Goal: Transaction & Acquisition: Purchase product/service

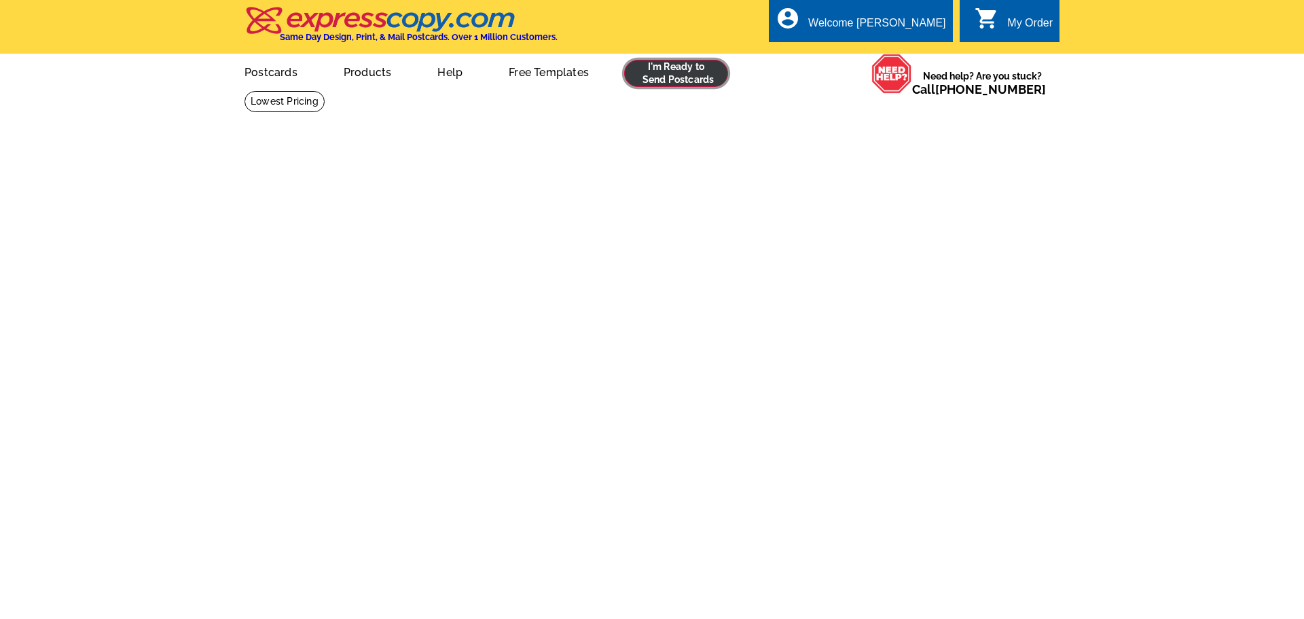
click at [672, 75] on link at bounding box center [676, 73] width 104 height 27
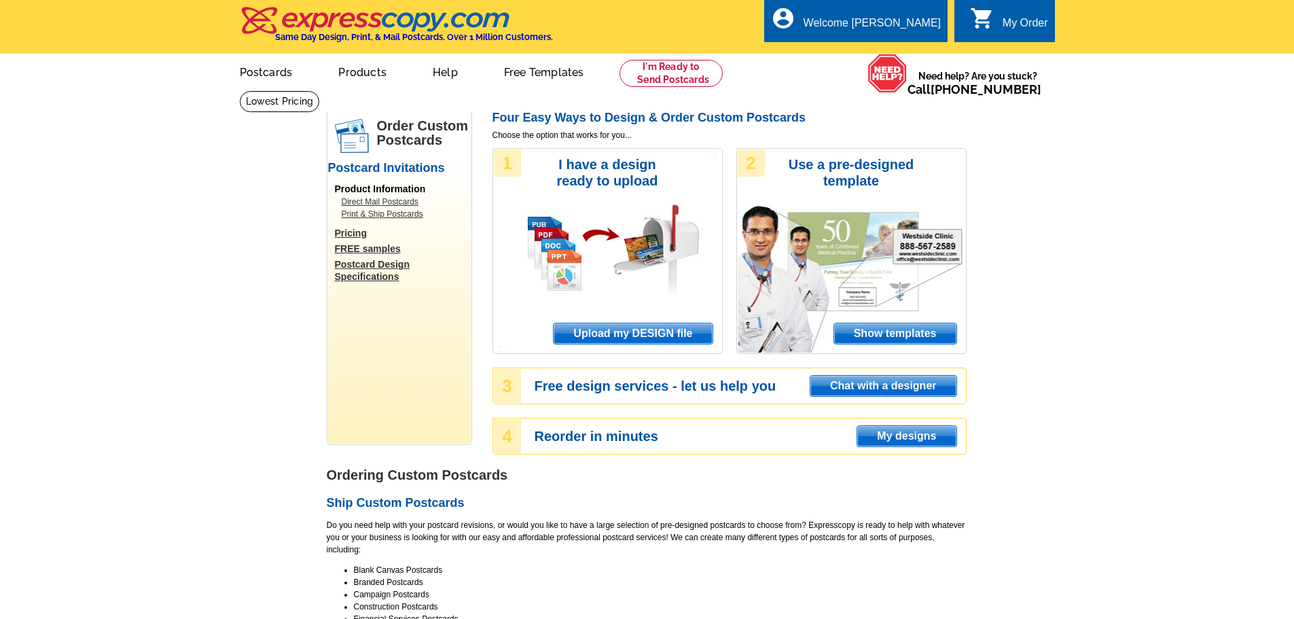
click at [627, 331] on span "Upload my DESIGN file" at bounding box center [632, 333] width 158 height 20
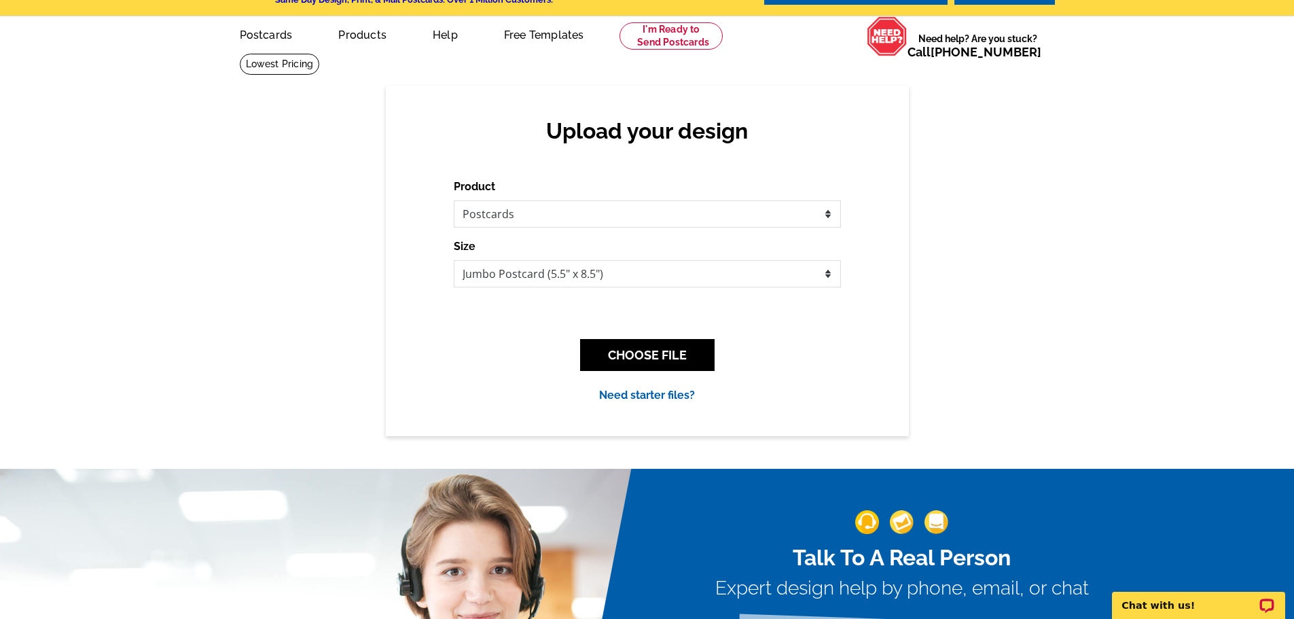
scroll to position [68, 0]
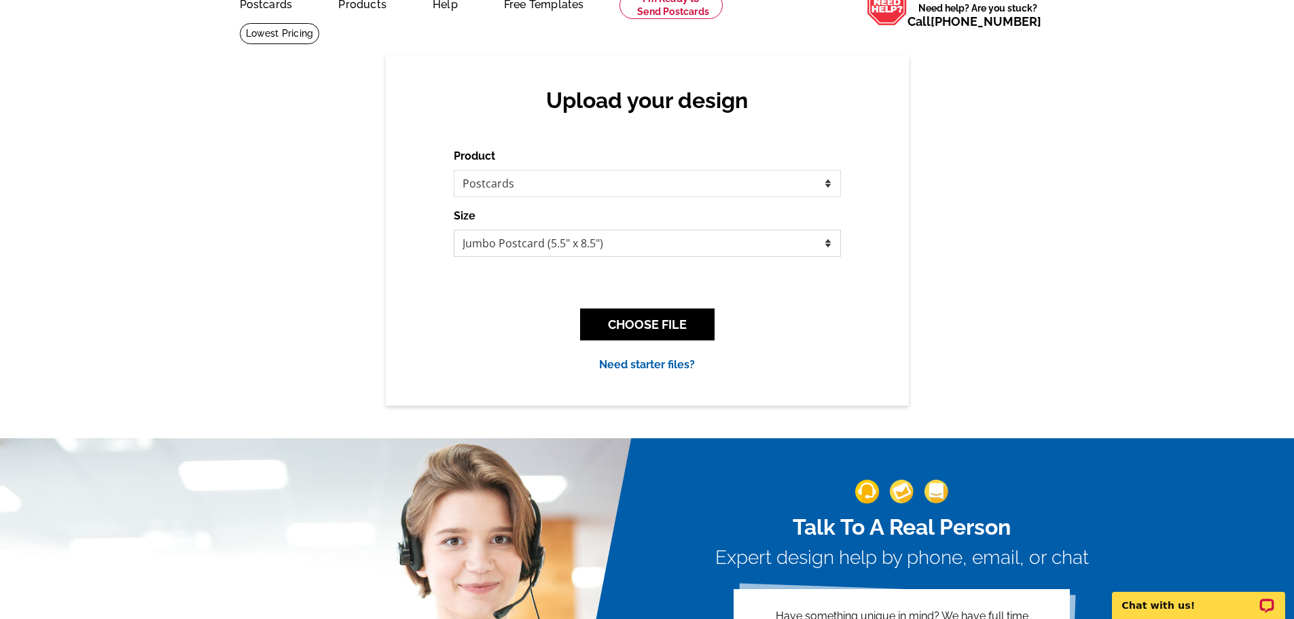
click at [572, 251] on select "Jumbo Postcard (5.5" x 8.5") Regular Postcard (4.25" x 5.6") Panoramic Postcard…" at bounding box center [647, 243] width 387 height 27
select select "3"
click at [454, 230] on select "Jumbo Postcard (5.5" x 8.5") Regular Postcard (4.25" x 5.6") Panoramic Postcard…" at bounding box center [647, 243] width 387 height 27
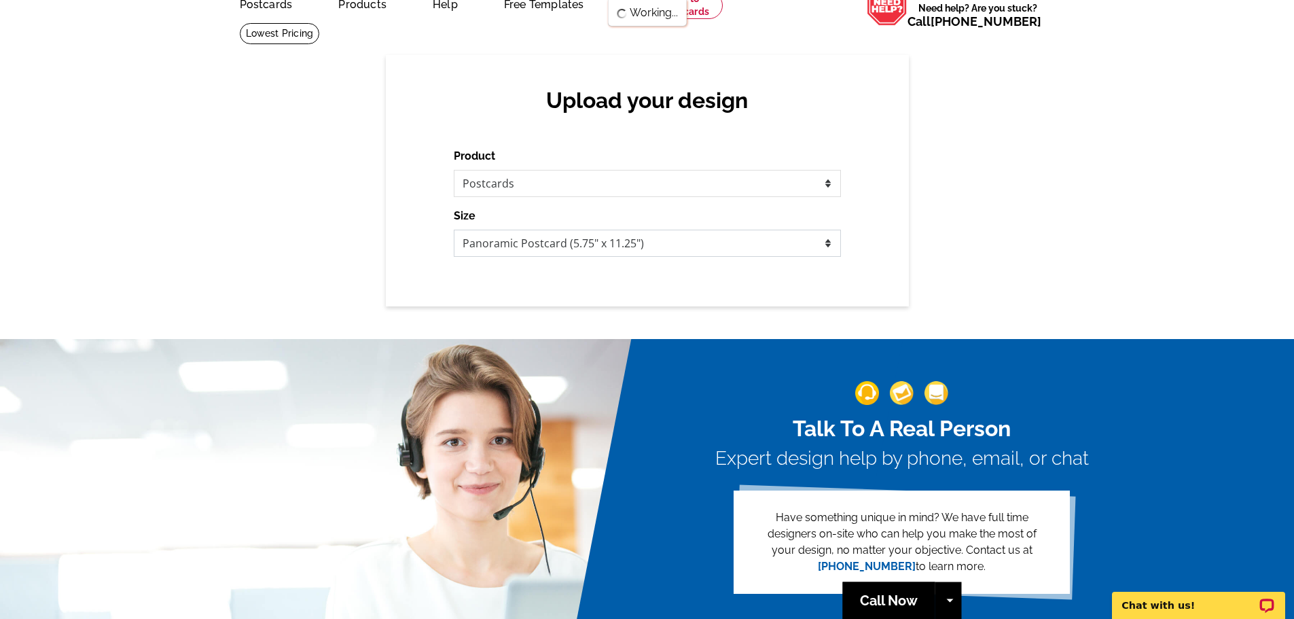
scroll to position [0, 0]
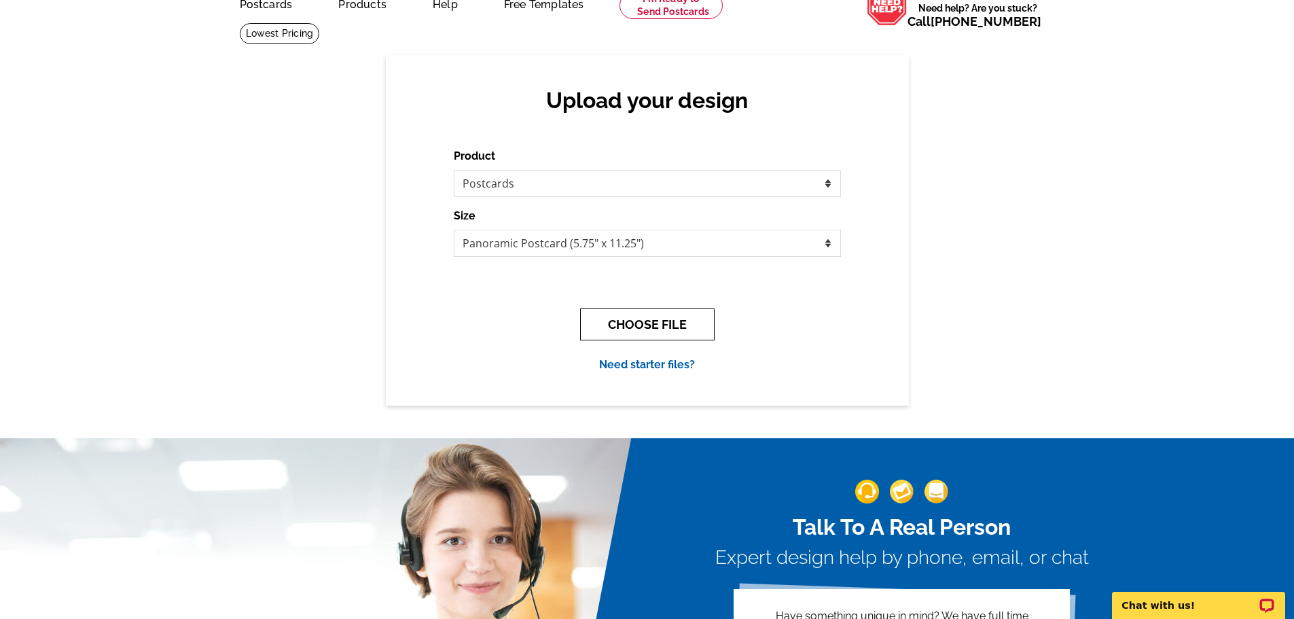
click at [657, 324] on button "CHOOSE FILE" at bounding box center [647, 324] width 134 height 32
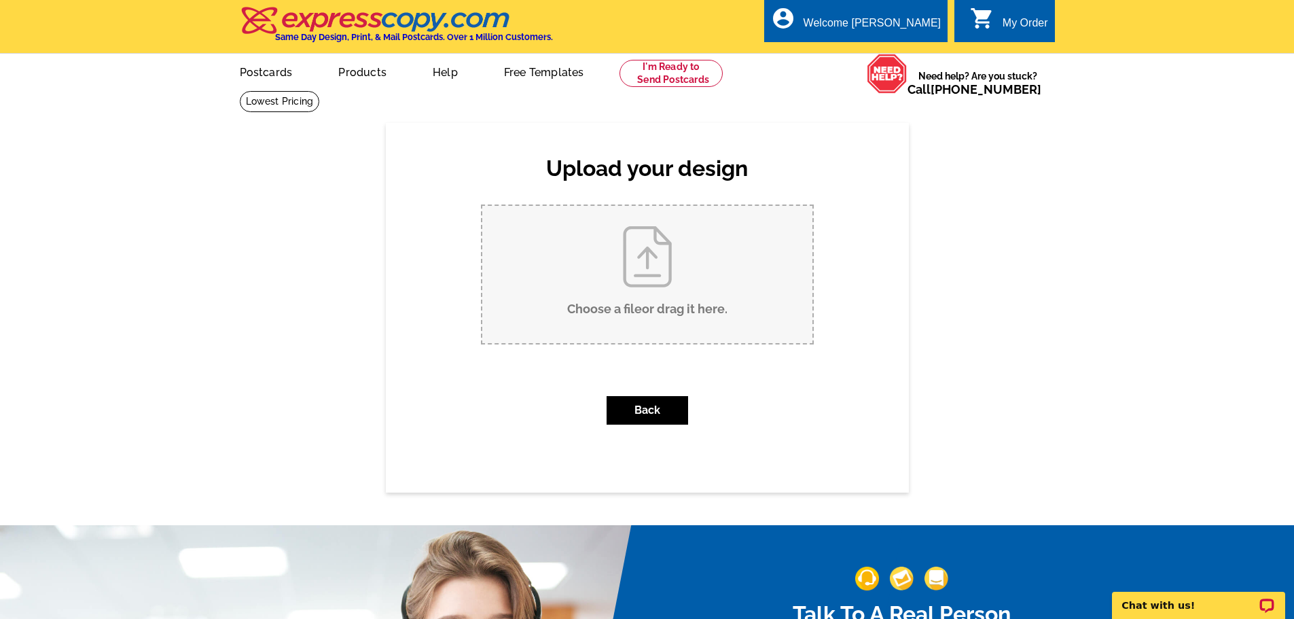
click at [641, 294] on input "Choose a file or drag it here ." at bounding box center [647, 274] width 330 height 137
type input "C:\fakepath\DAVID FRONT PC.pdf"
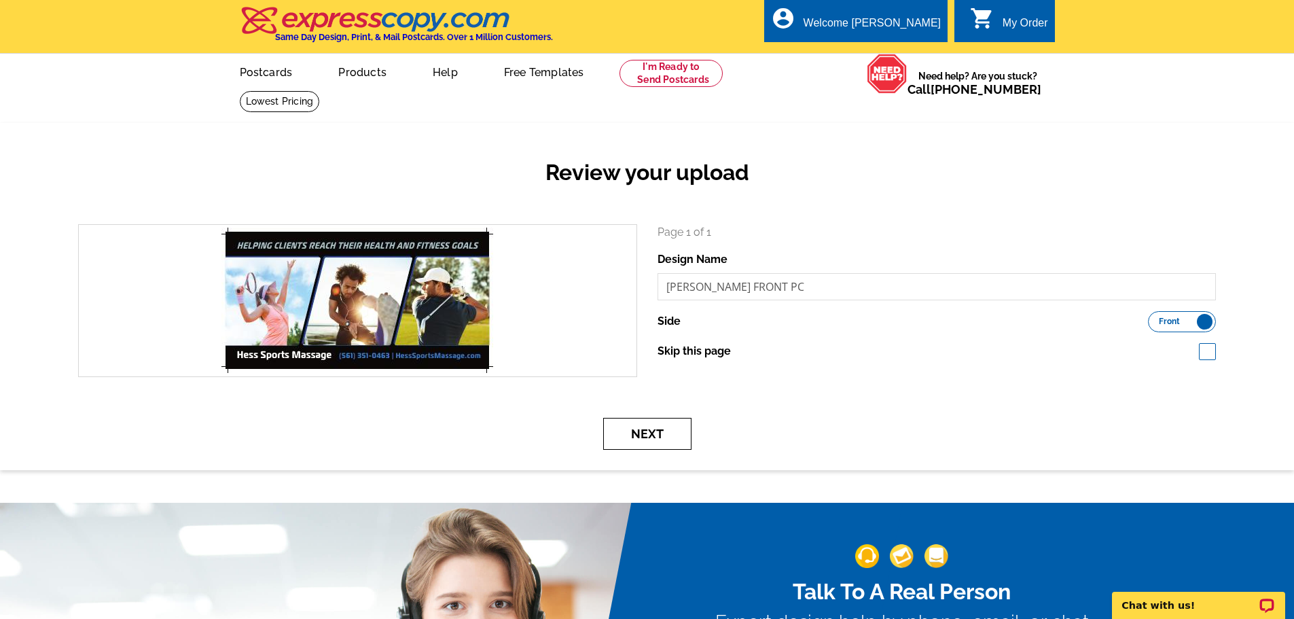
click at [642, 443] on button "Next" at bounding box center [647, 434] width 88 height 32
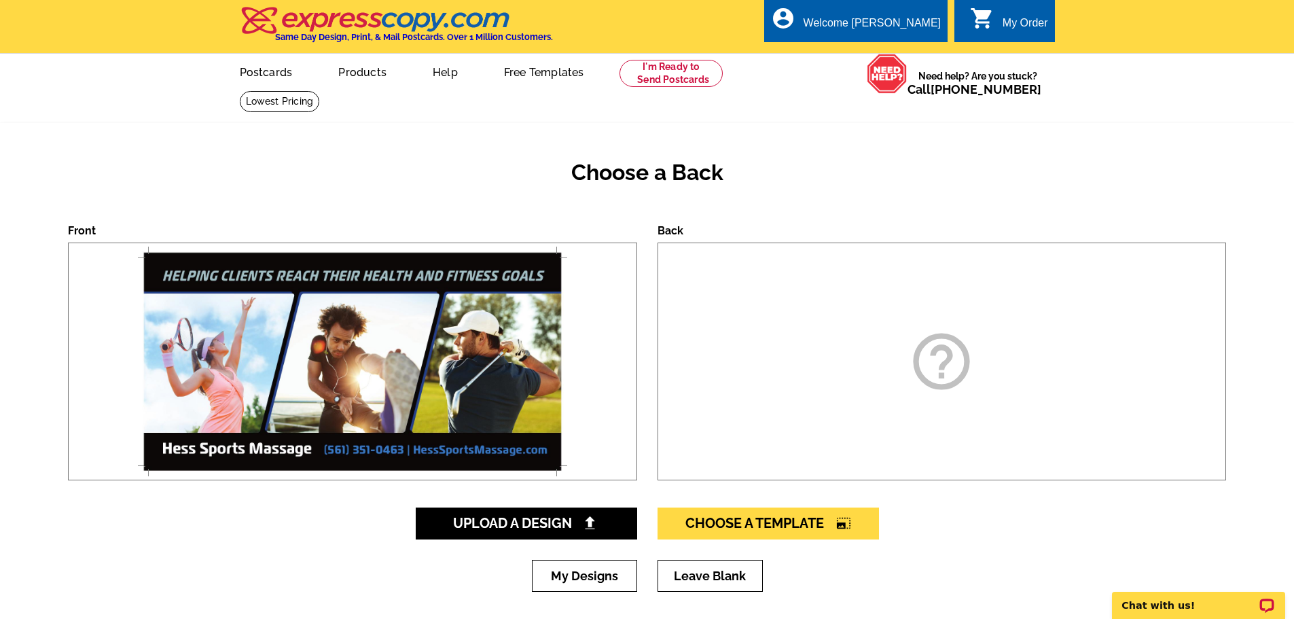
click at [849, 388] on div "help_outline" at bounding box center [941, 361] width 569 height 238
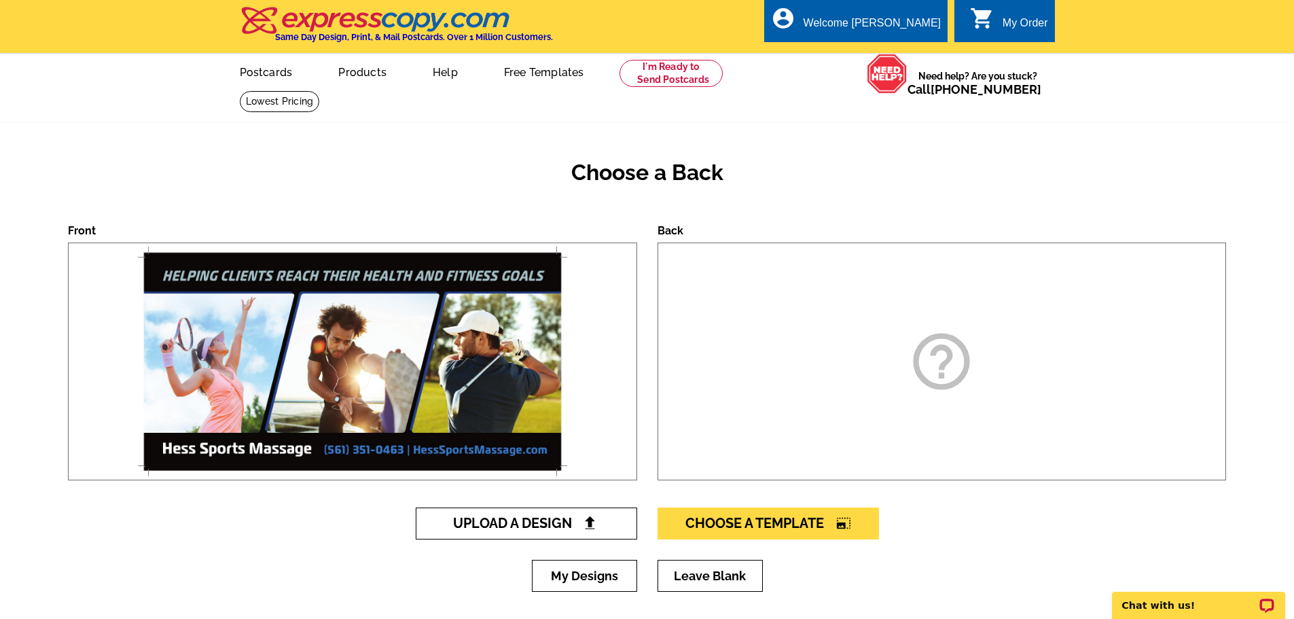
drag, startPoint x: 510, startPoint y: 528, endPoint x: 505, endPoint y: 522, distance: 7.7
click at [510, 527] on span "Upload A Design" at bounding box center [526, 523] width 146 height 16
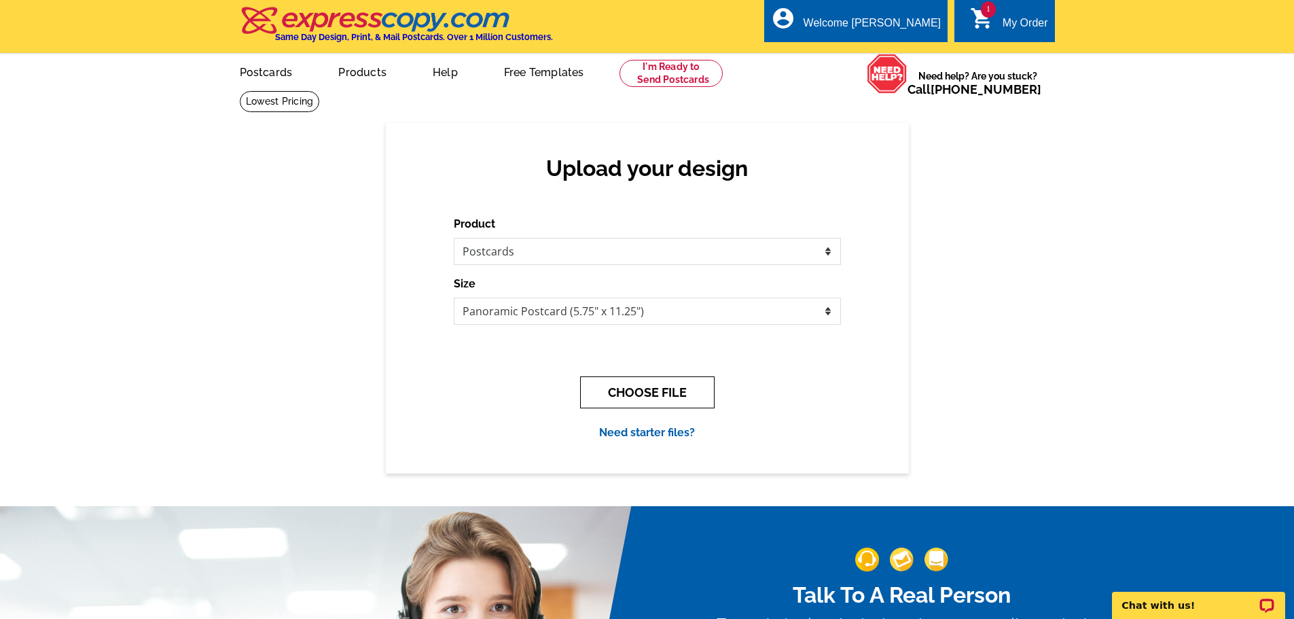
click at [651, 397] on button "CHOOSE FILE" at bounding box center [647, 392] width 134 height 32
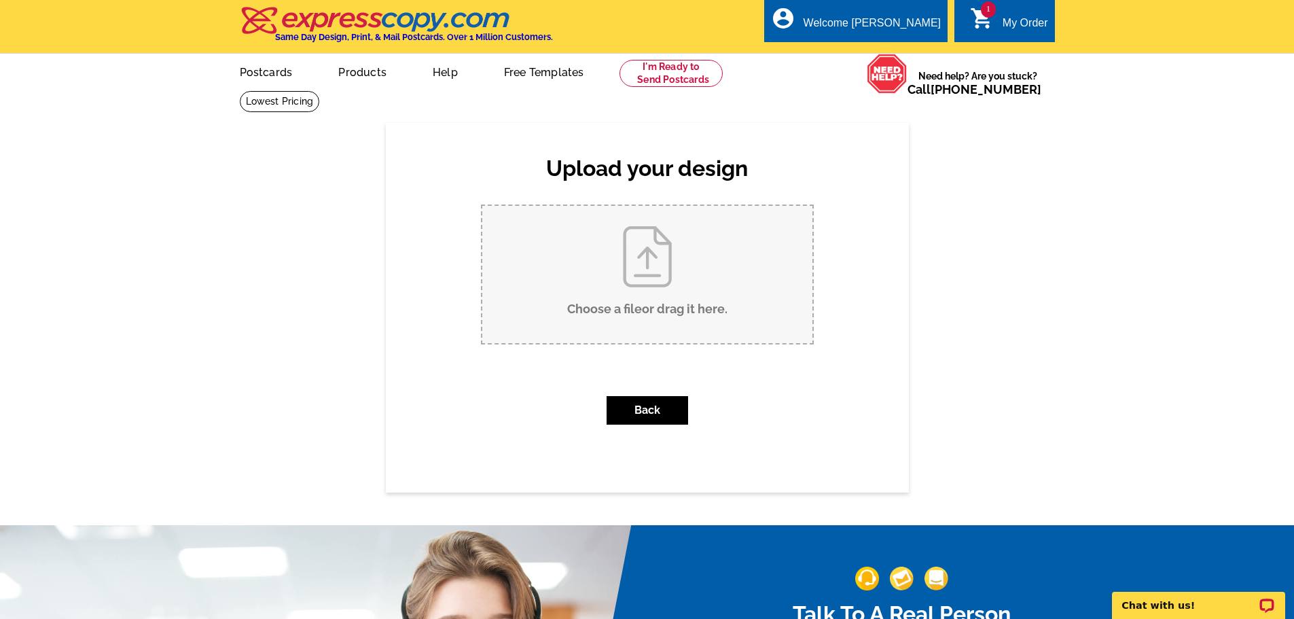
click at [698, 289] on input "Choose a file or drag it here ." at bounding box center [647, 274] width 330 height 137
type input "C:\fakepath\DAVID BACK PC without return add.pdf"
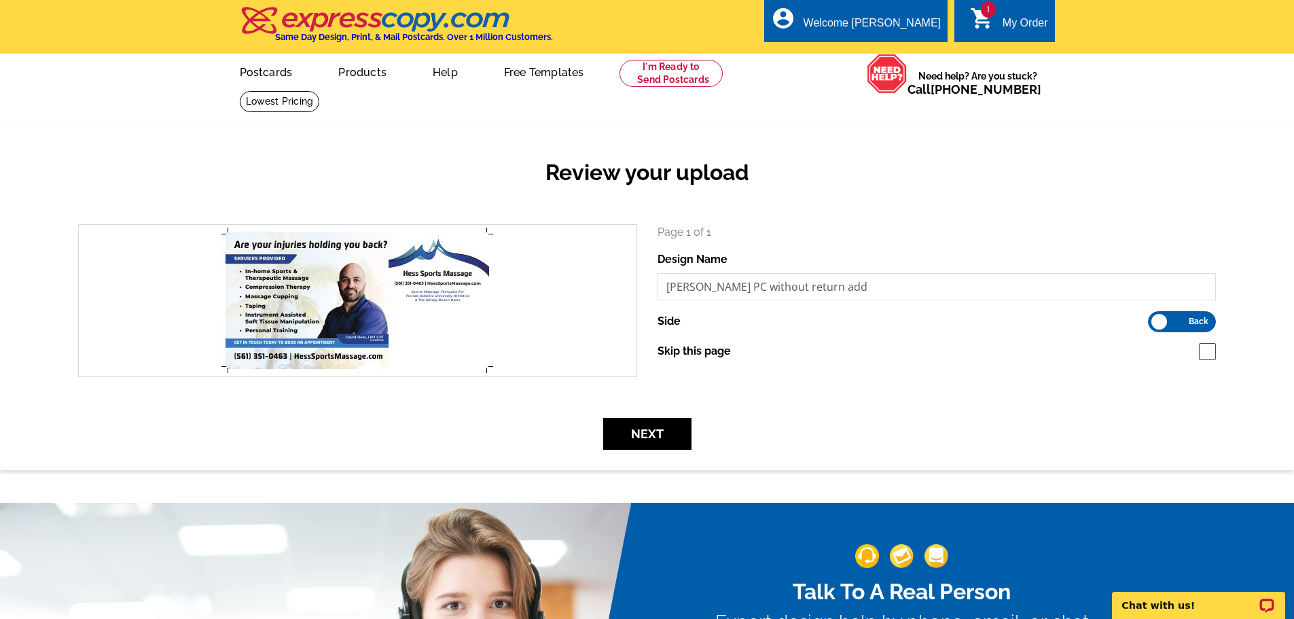
scroll to position [68, 0]
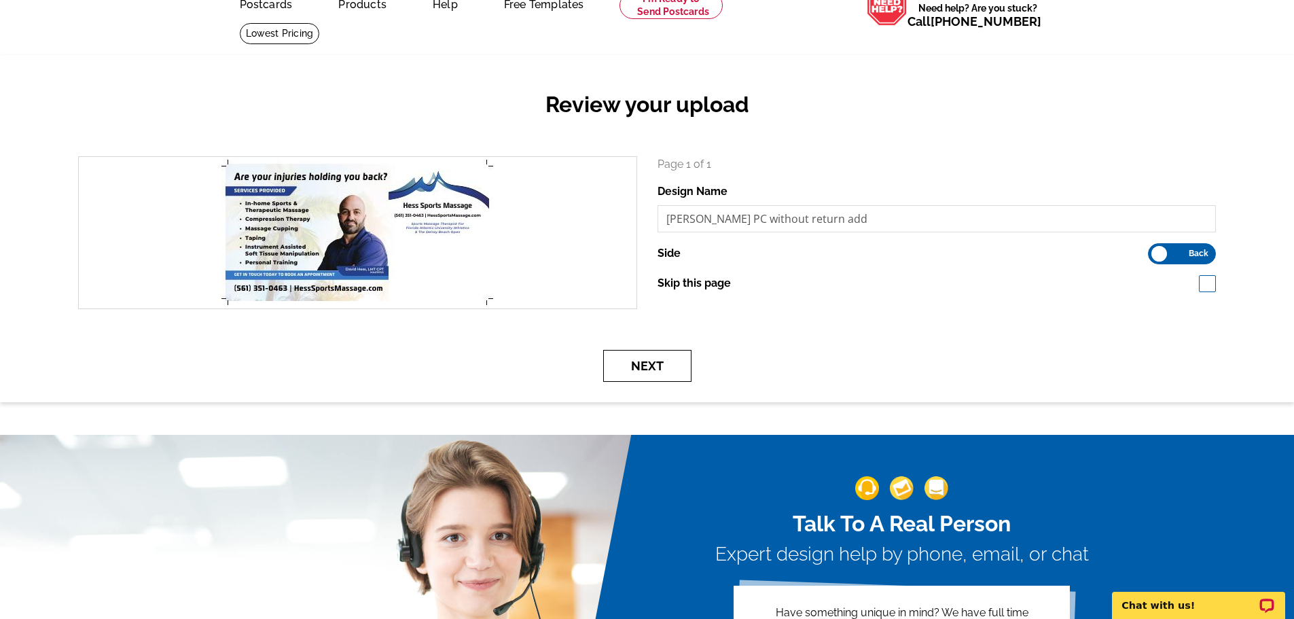
click at [646, 372] on button "Next" at bounding box center [647, 366] width 88 height 32
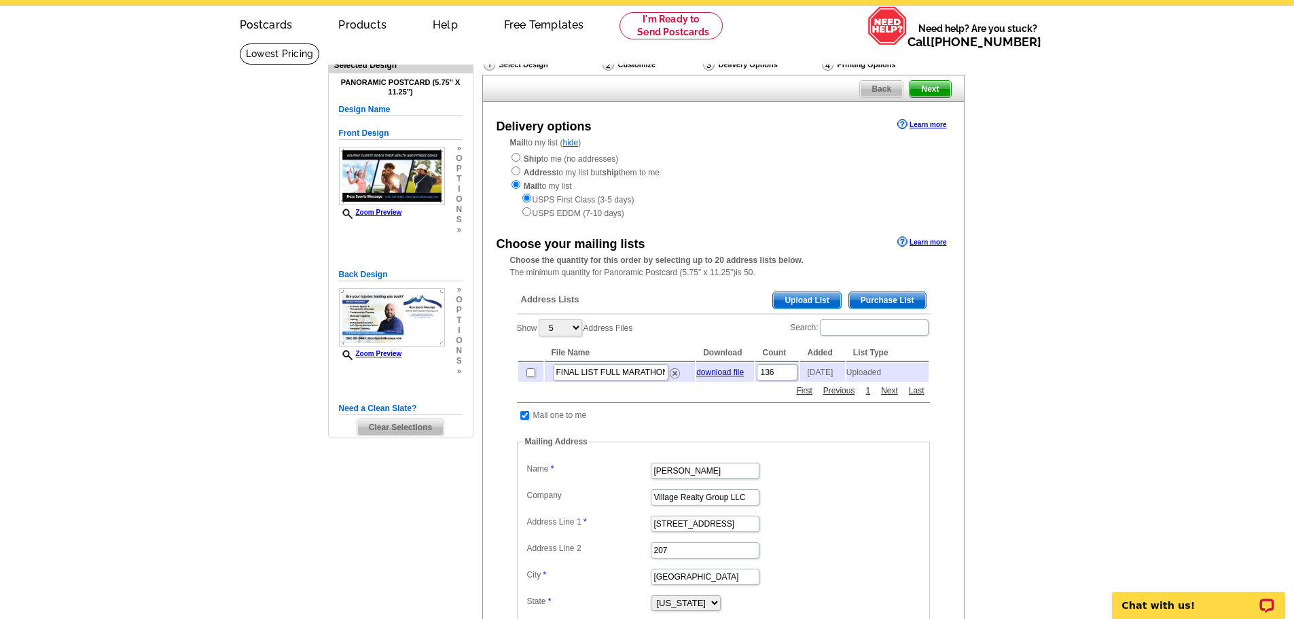
scroll to position [68, 0]
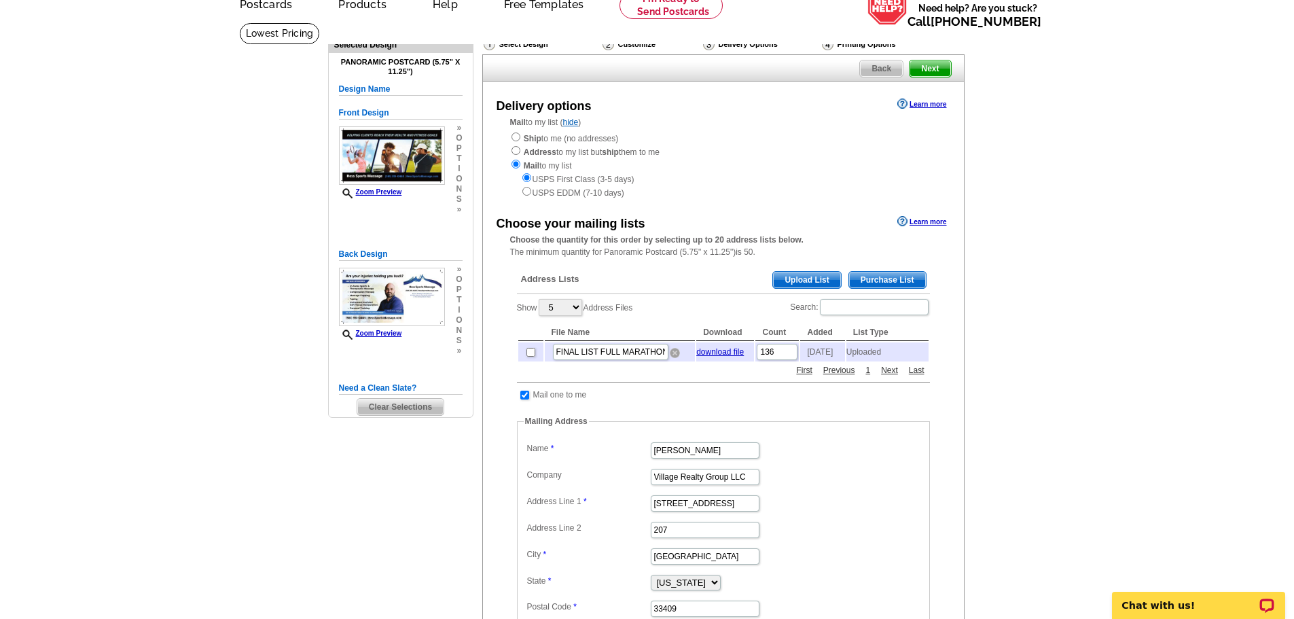
click at [674, 357] on img at bounding box center [675, 353] width 10 height 10
click at [809, 281] on span "Upload List" at bounding box center [806, 280] width 67 height 16
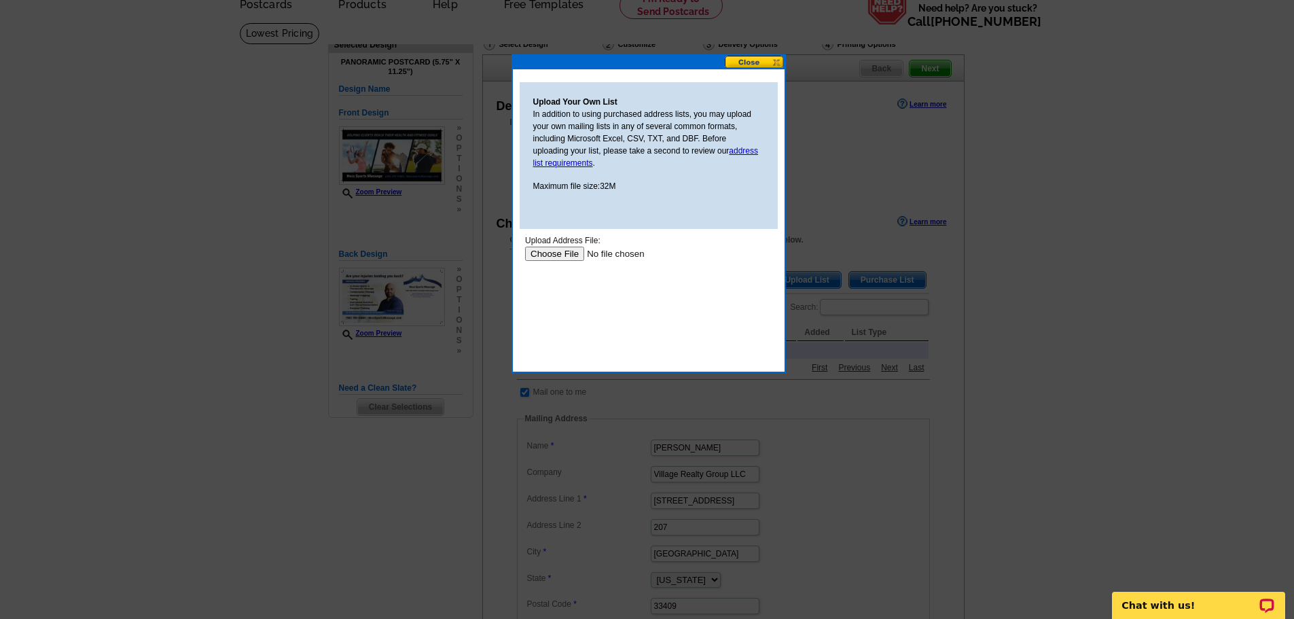
scroll to position [0, 0]
click at [555, 253] on input "file" at bounding box center [610, 253] width 172 height 14
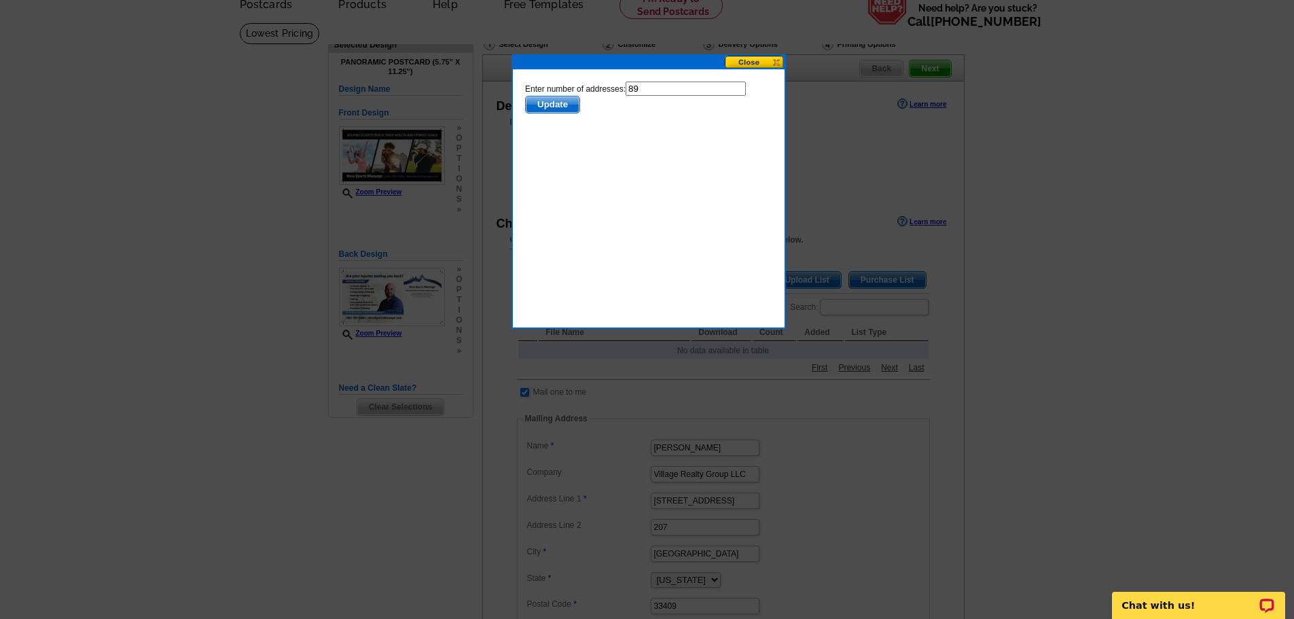
click at [547, 98] on span "Update" at bounding box center [552, 104] width 54 height 16
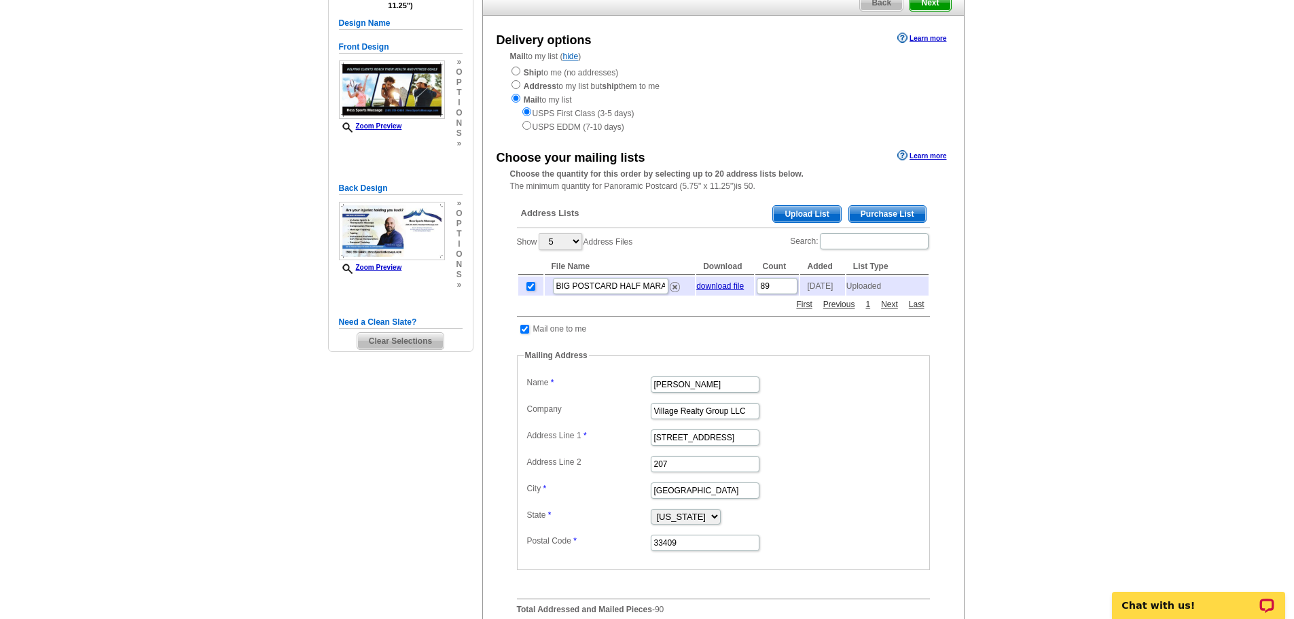
scroll to position [204, 0]
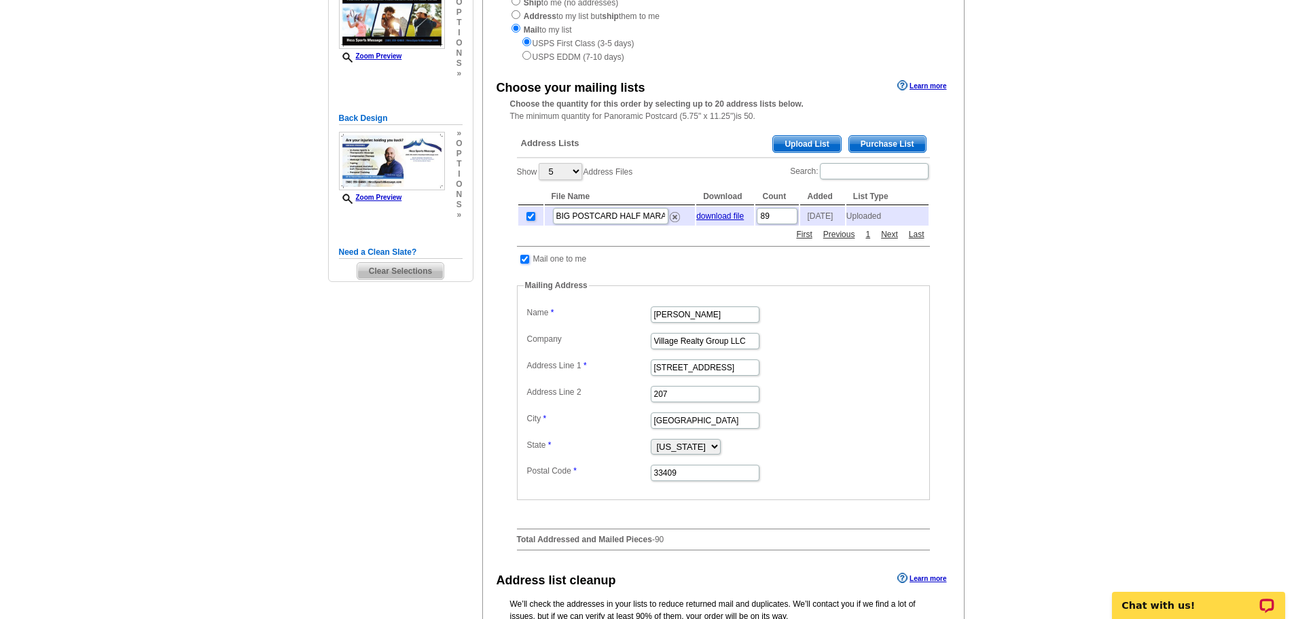
click at [522, 263] on input "checkbox" at bounding box center [524, 259] width 9 height 9
checkbox input "false"
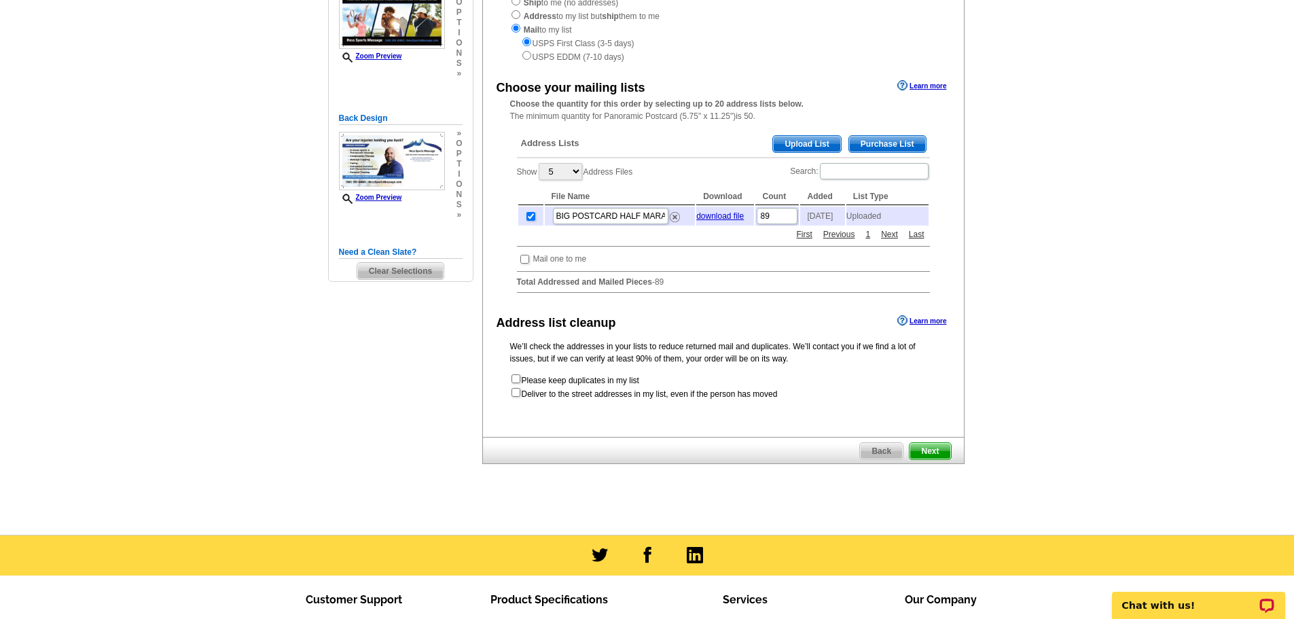
click at [932, 459] on span "Next" at bounding box center [929, 451] width 41 height 16
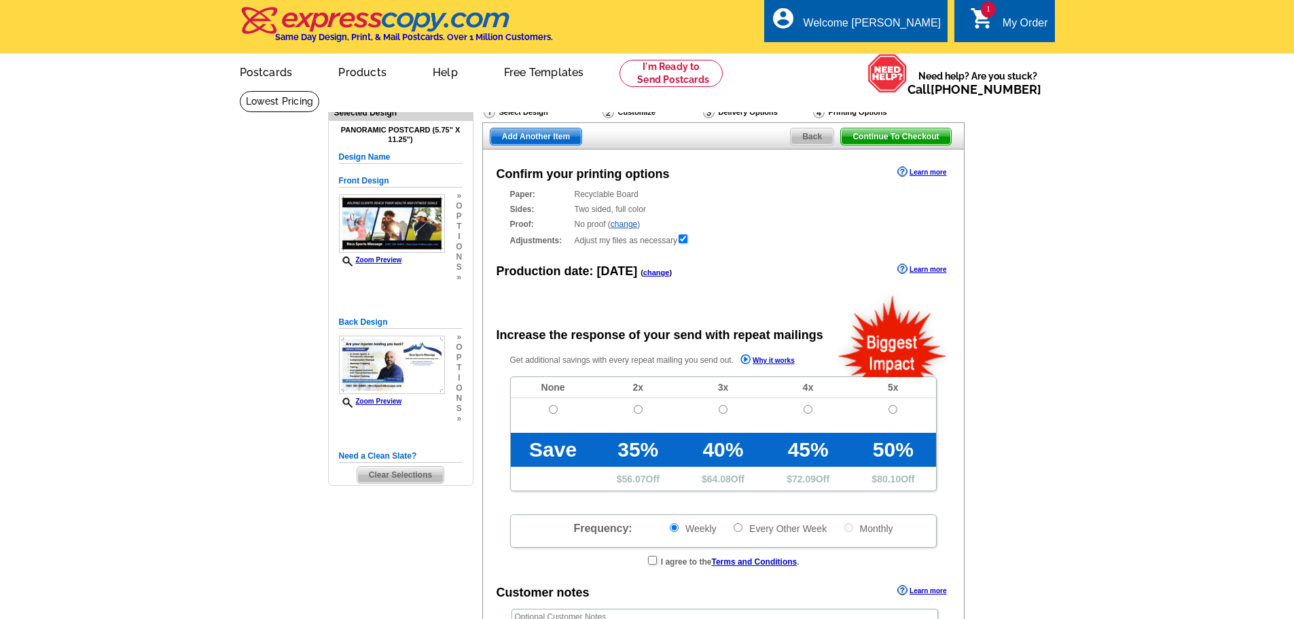
radio input "false"
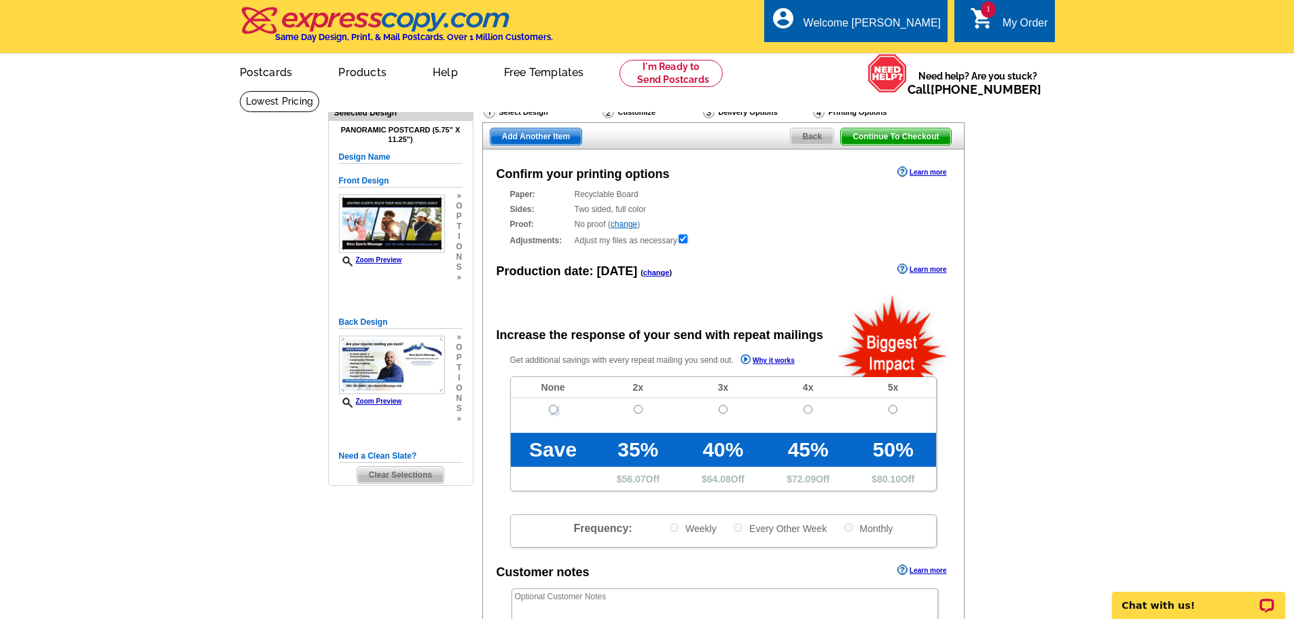
click at [550, 414] on input "radio" at bounding box center [553, 409] width 9 height 9
radio input "true"
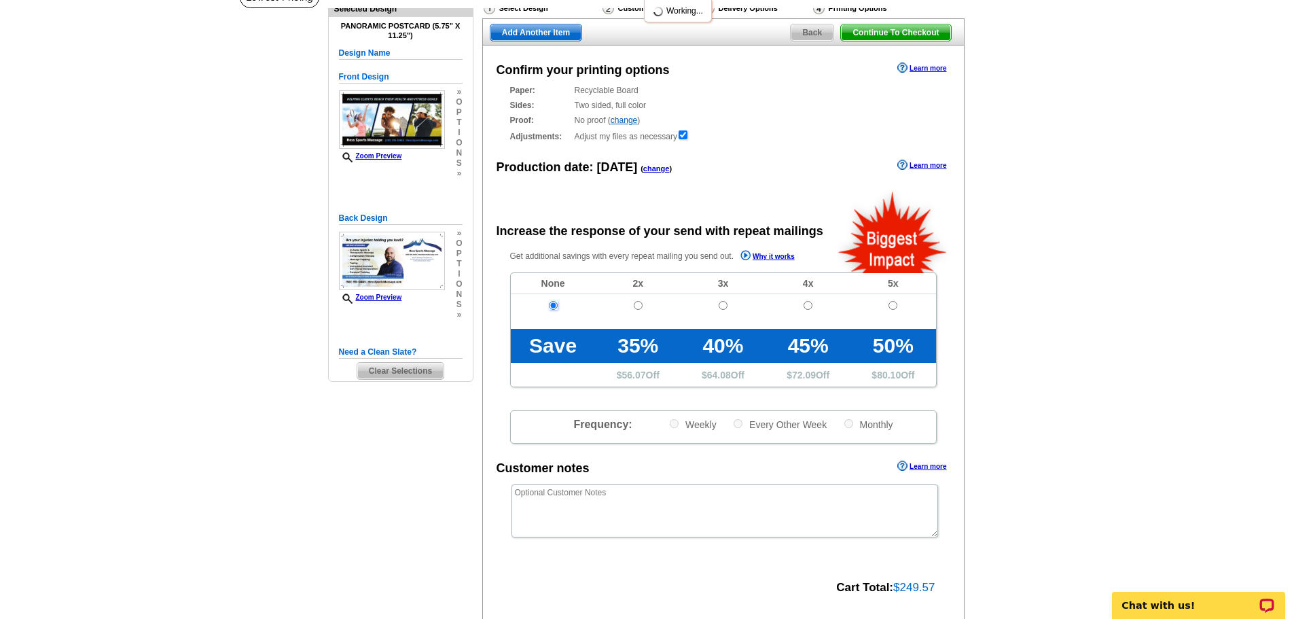
scroll to position [272, 0]
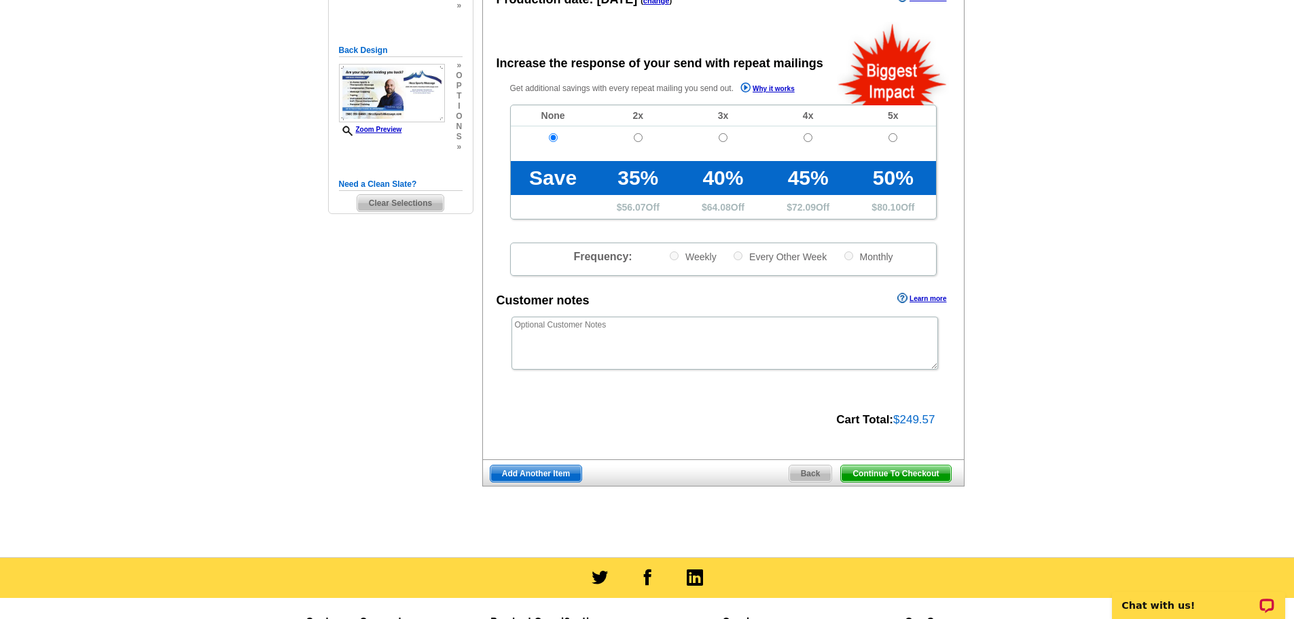
click at [900, 479] on span "Continue To Checkout" at bounding box center [895, 473] width 109 height 16
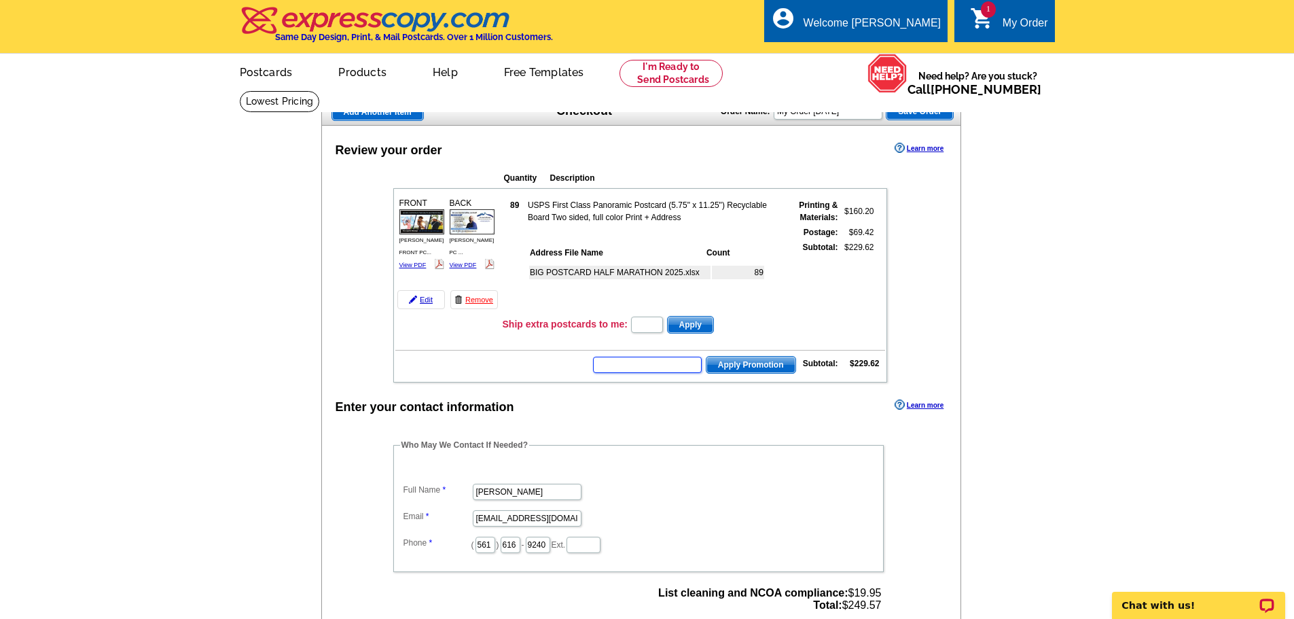
click at [619, 370] on input "text" at bounding box center [647, 365] width 109 height 16
type input "E30"
click at [757, 365] on span "Apply Promotion" at bounding box center [750, 365] width 89 height 16
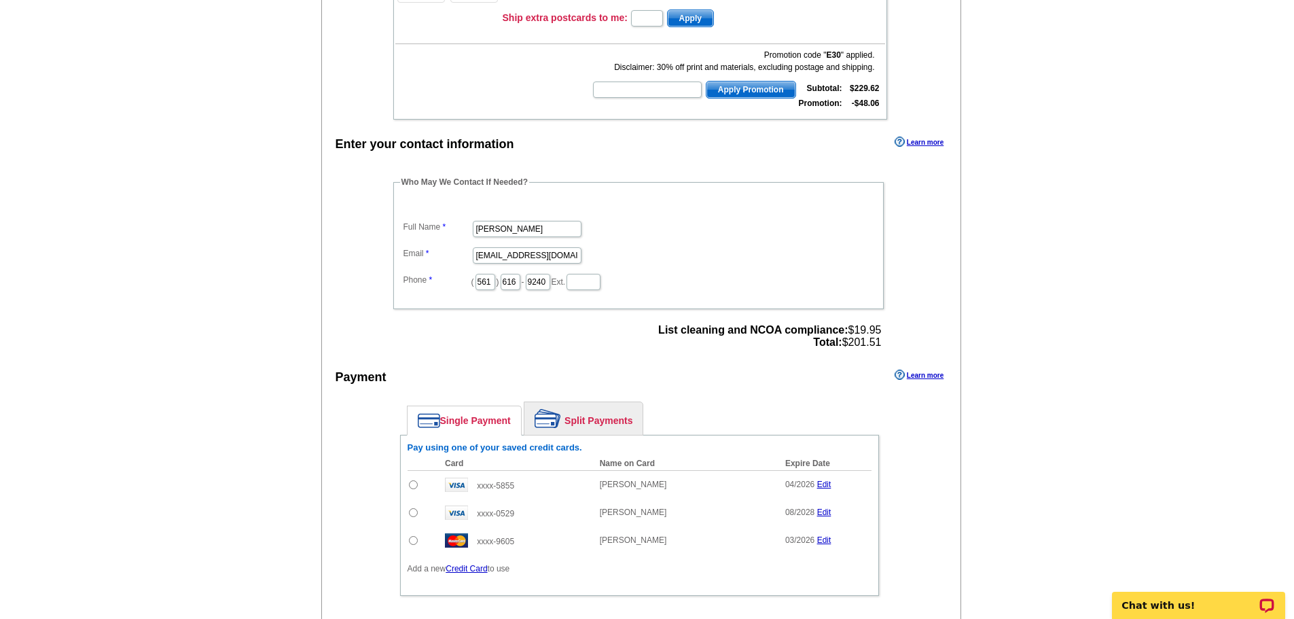
scroll to position [340, 0]
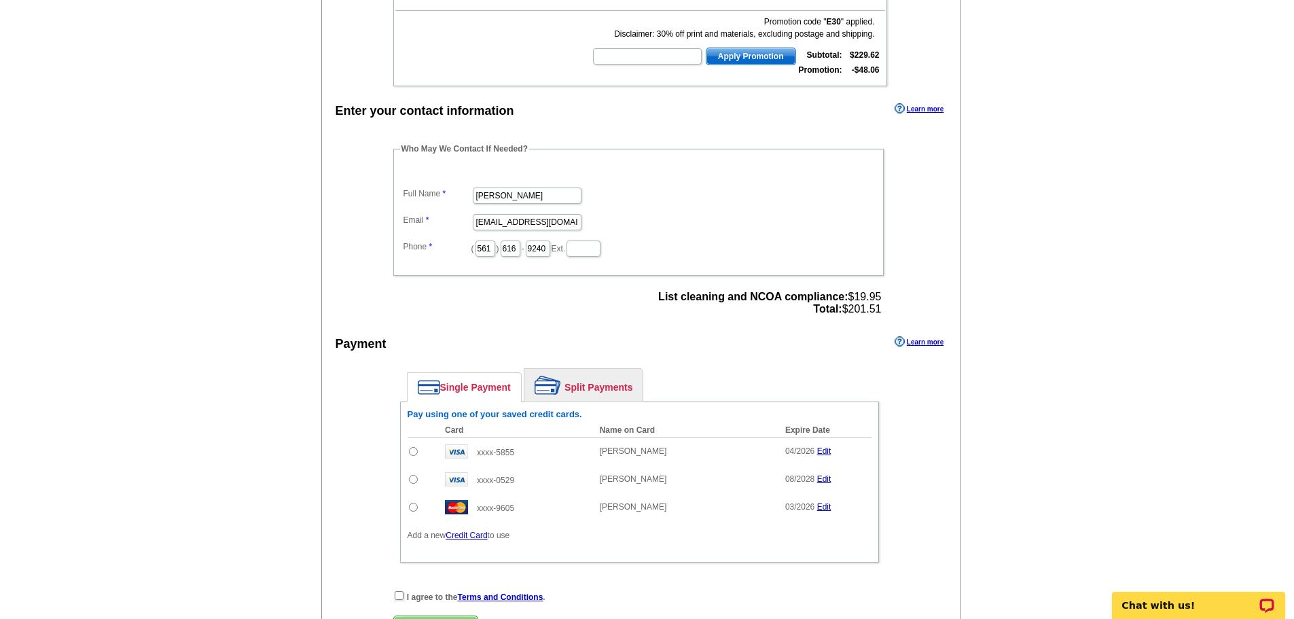
click at [409, 452] on input "radio" at bounding box center [413, 451] width 9 height 9
radio input "true"
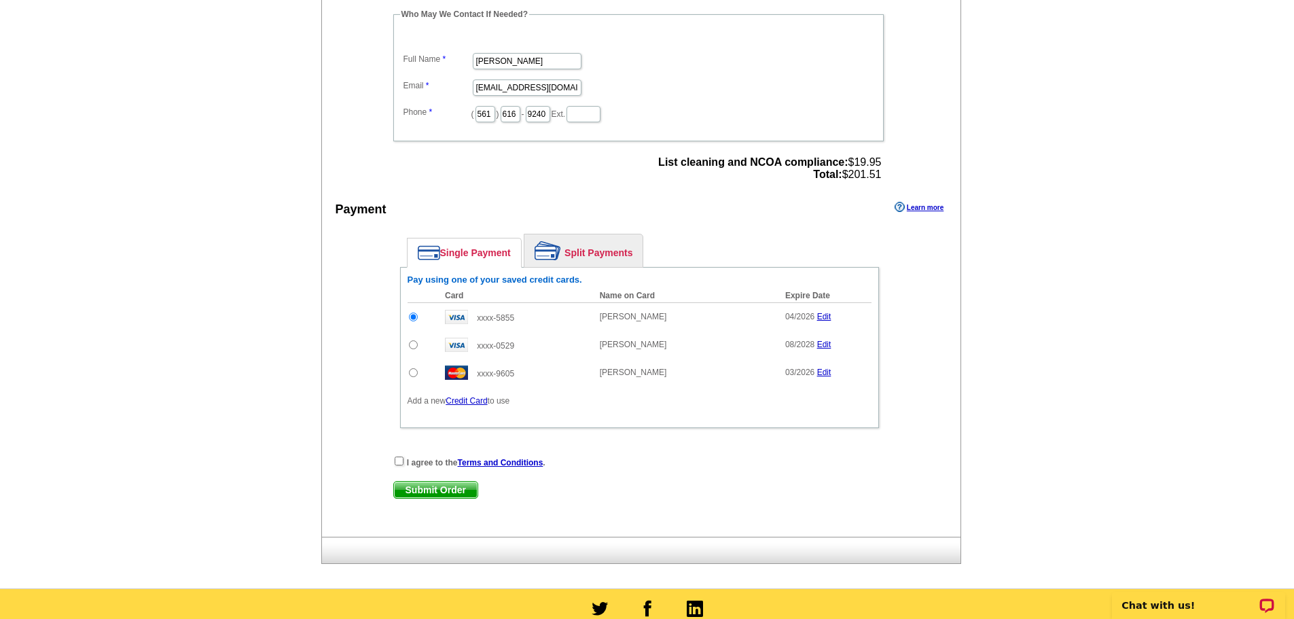
scroll to position [475, 0]
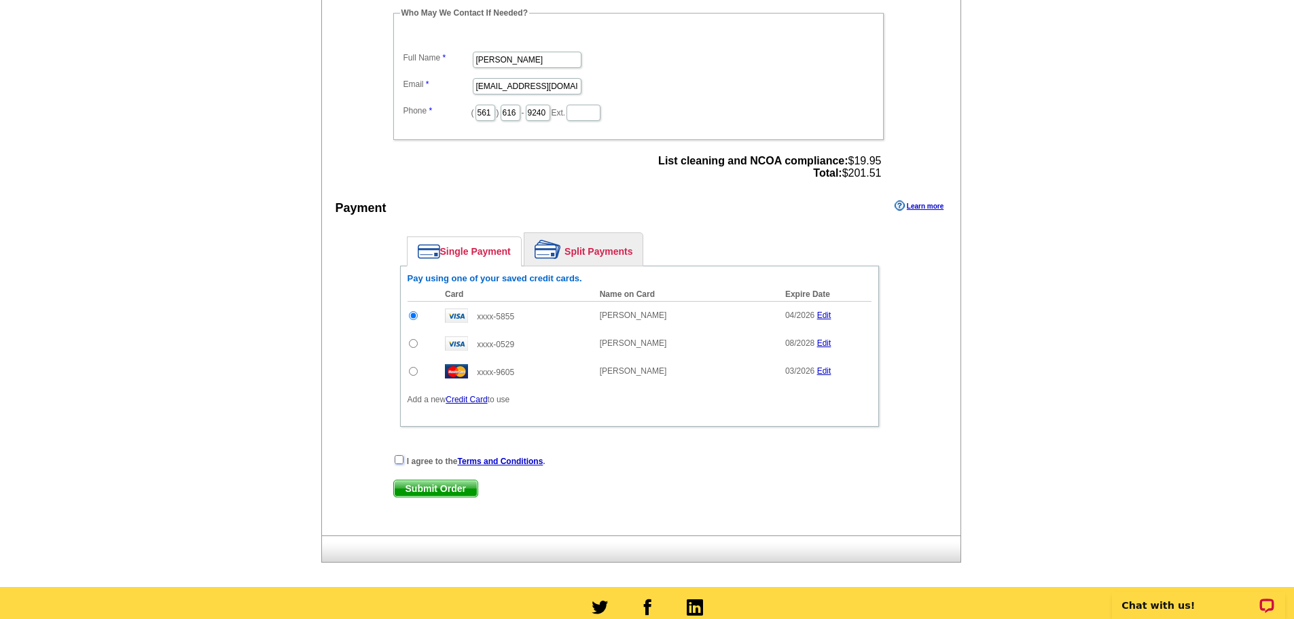
click at [397, 460] on input "checkbox" at bounding box center [399, 459] width 9 height 9
checkbox input "true"
click at [435, 496] on span "Submit Order" at bounding box center [436, 488] width 84 height 16
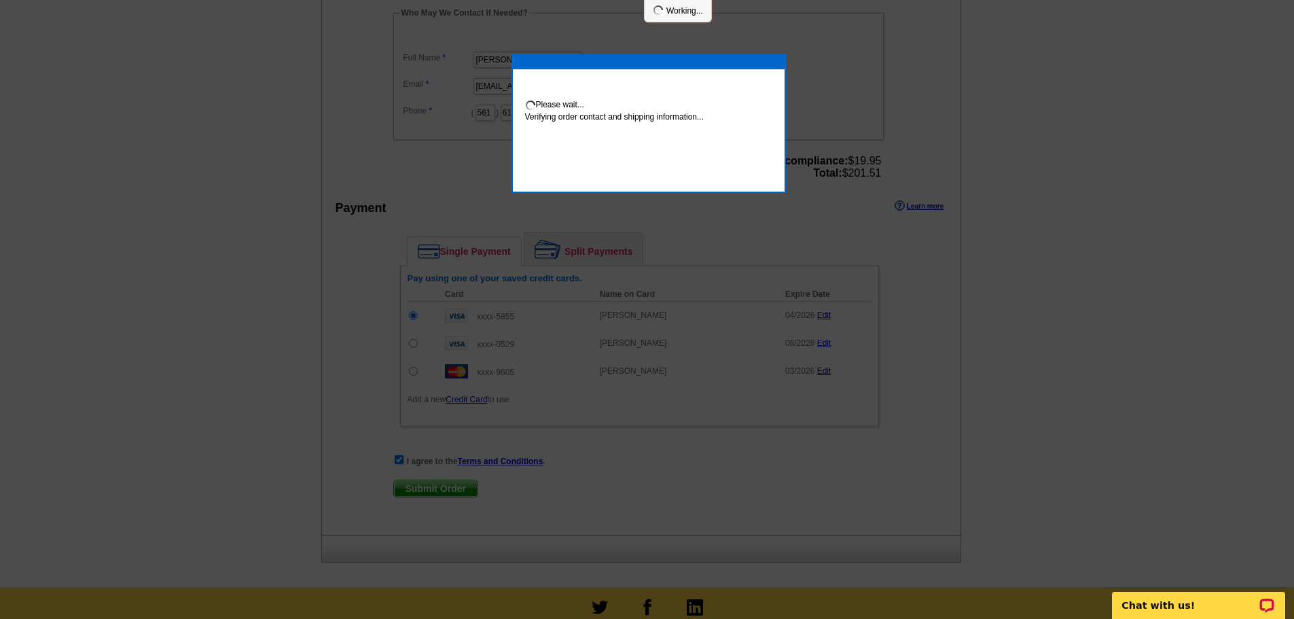
scroll to position [470, 0]
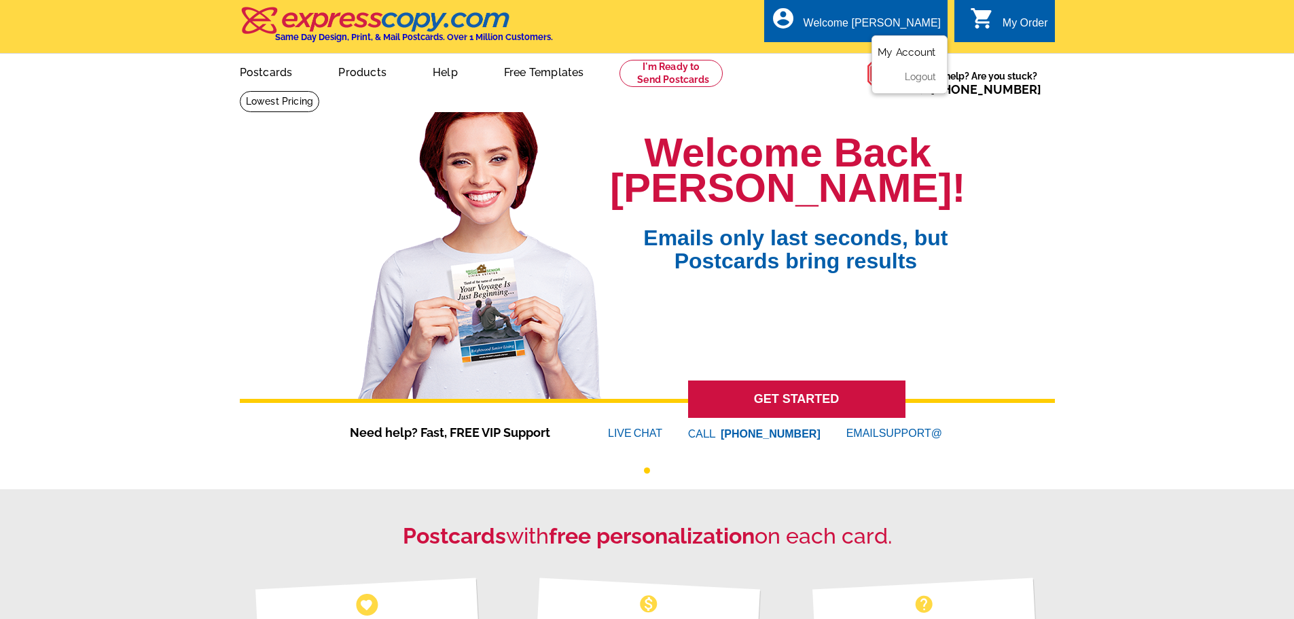
click at [911, 51] on link "My Account" at bounding box center [906, 52] width 58 height 12
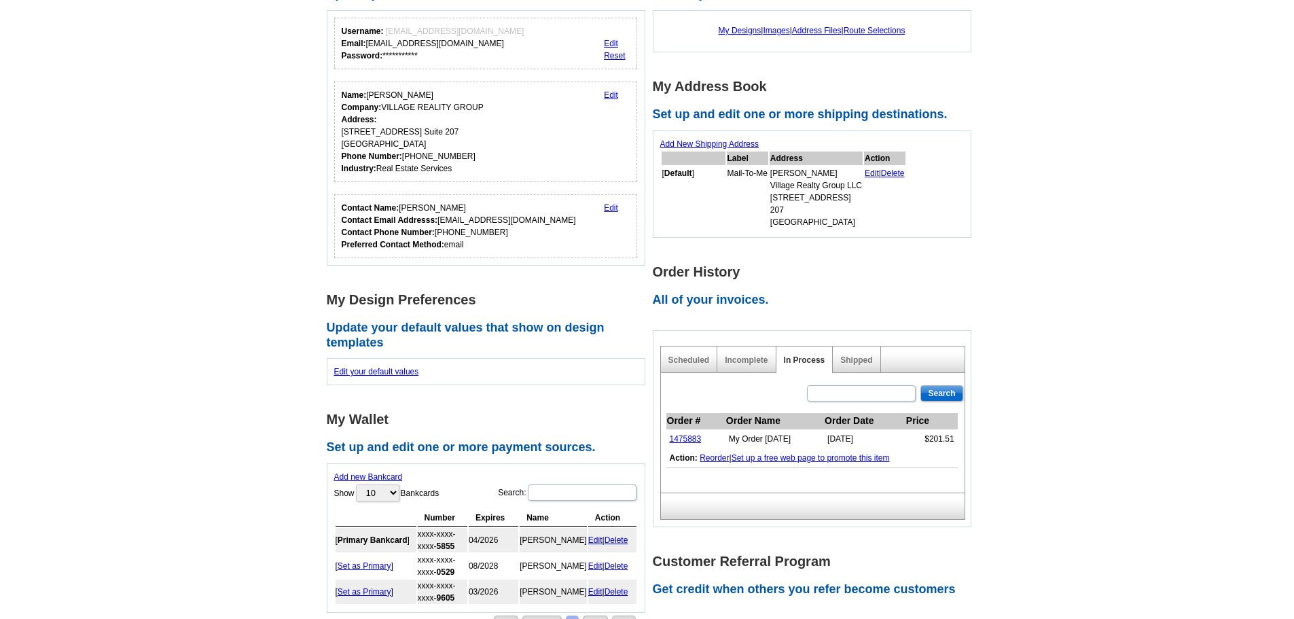
scroll to position [204, 0]
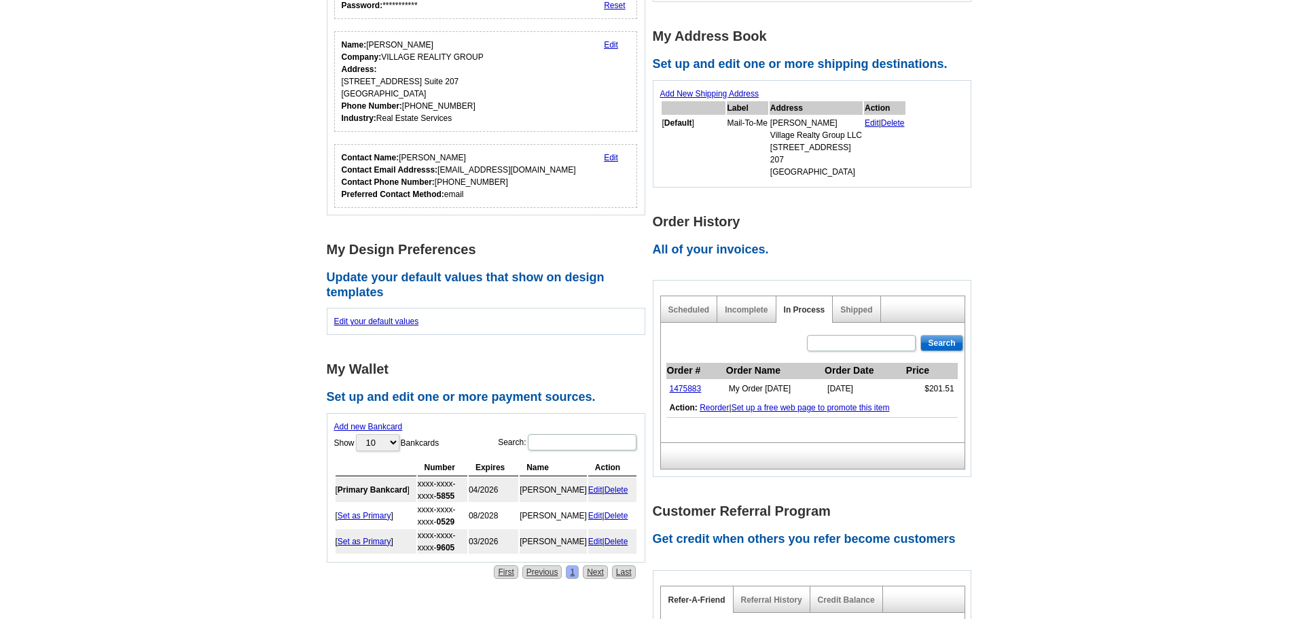
drag, startPoint x: 723, startPoint y: 389, endPoint x: 774, endPoint y: 388, distance: 51.6
click at [774, 388] on td "My Order 2025-10-03" at bounding box center [774, 389] width 98 height 20
click at [800, 388] on td "My Order 2025-10-03" at bounding box center [774, 389] width 98 height 20
drag, startPoint x: 712, startPoint y: 388, endPoint x: 669, endPoint y: 391, distance: 43.6
click at [669, 391] on td "1475883" at bounding box center [695, 389] width 59 height 20
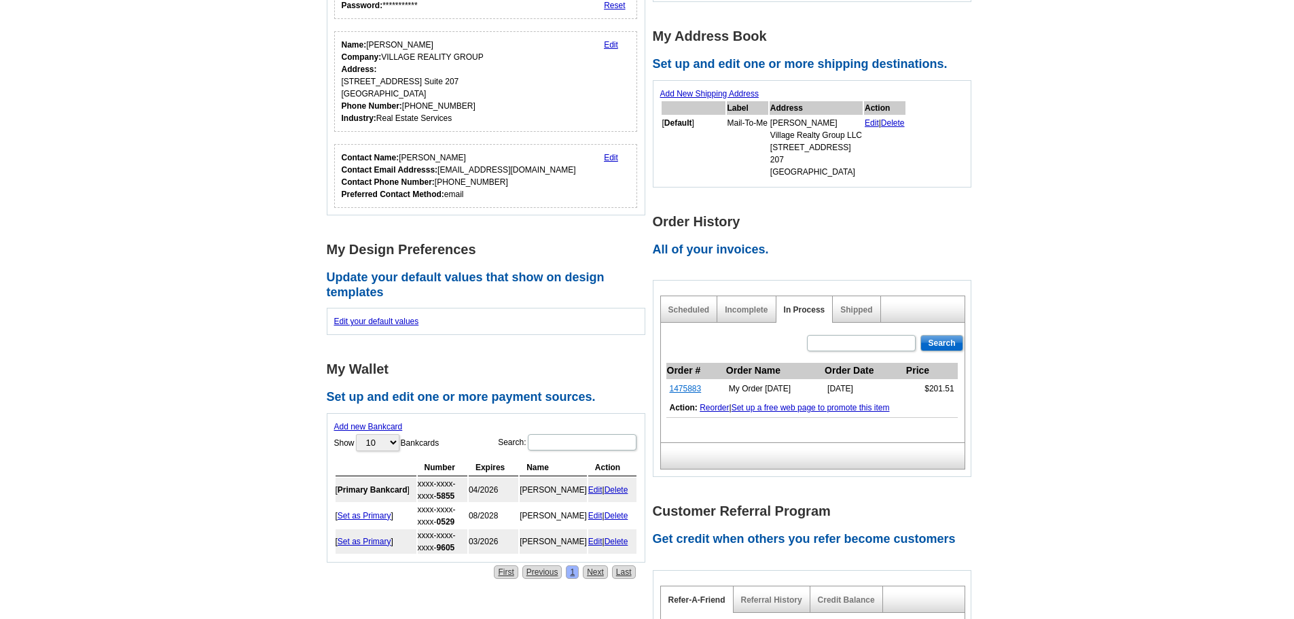
copy link "1475883"
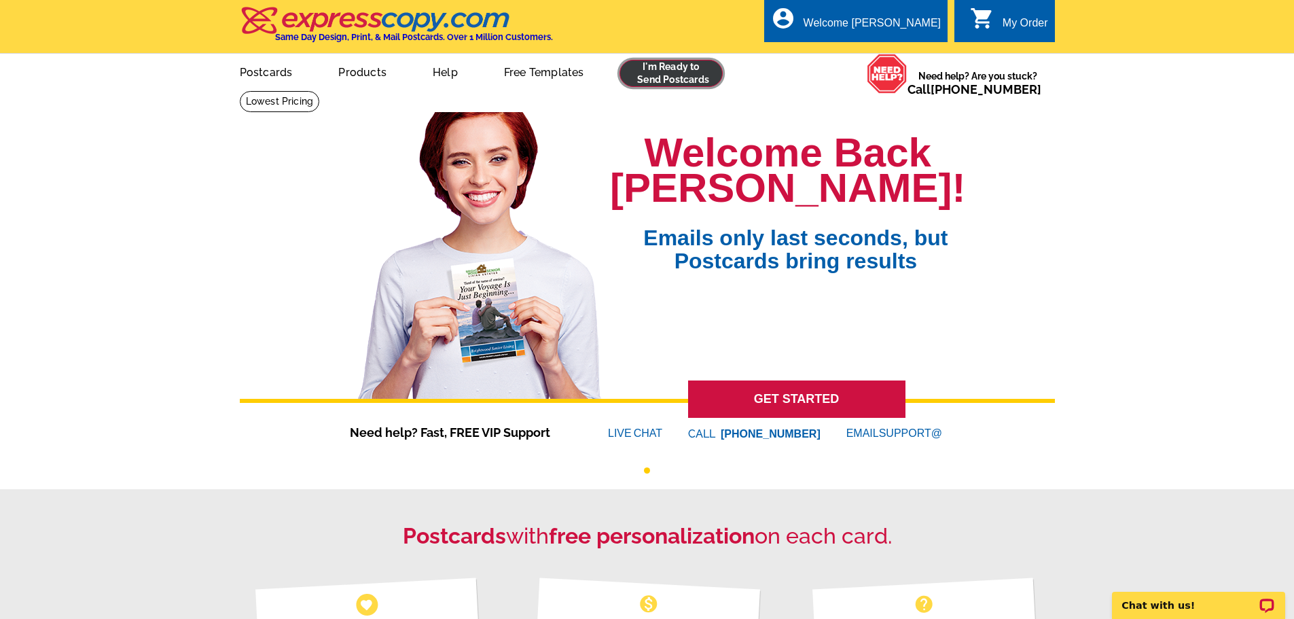
click at [680, 71] on link at bounding box center [671, 73] width 104 height 27
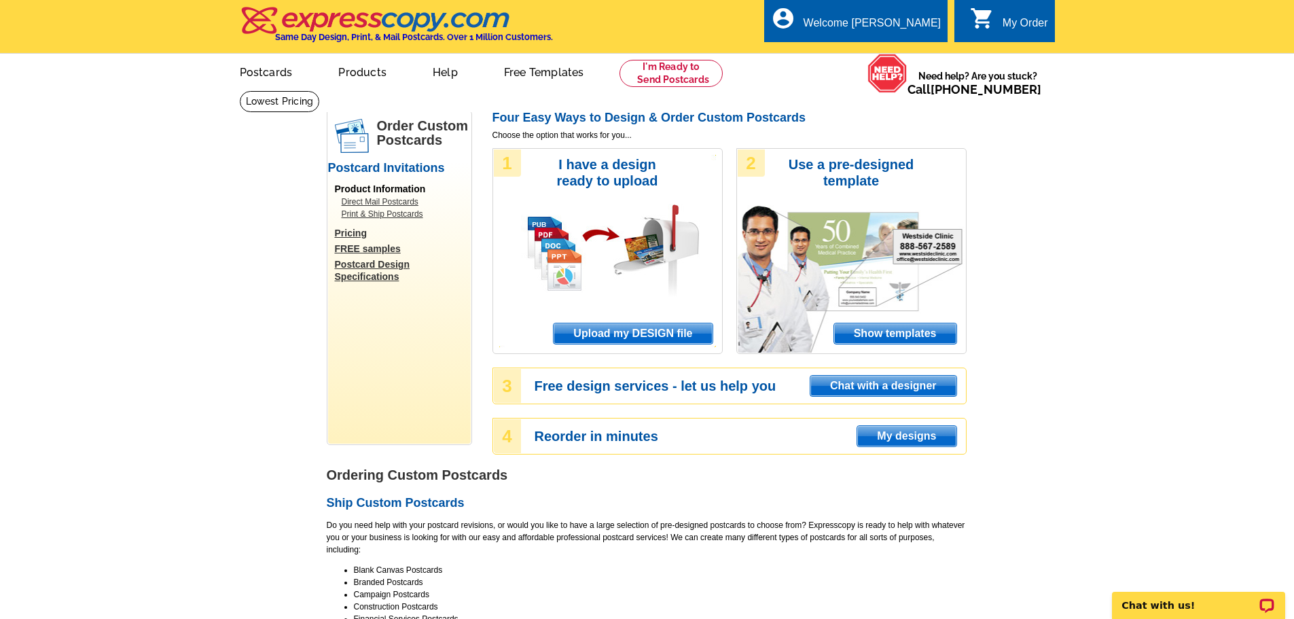
click at [649, 336] on span "Upload my DESIGN file" at bounding box center [632, 333] width 158 height 20
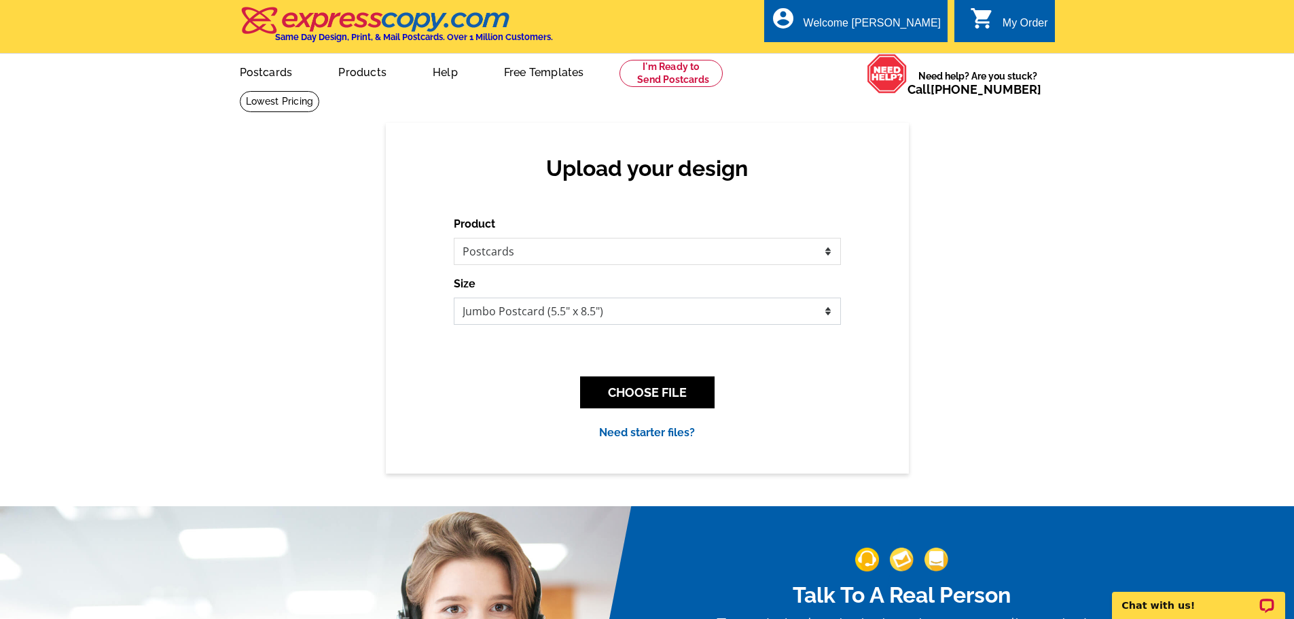
click at [552, 316] on select "Jumbo Postcard (5.5" x 8.5") Regular Postcard (4.25" x 5.6") Panoramic Postcard…" at bounding box center [647, 310] width 387 height 27
select select "1"
click at [454, 298] on select "Jumbo Postcard (5.5" x 8.5") Regular Postcard (4.25" x 5.6") Panoramic Postcard…" at bounding box center [647, 310] width 387 height 27
click at [638, 397] on button "CHOOSE FILE" at bounding box center [647, 392] width 134 height 32
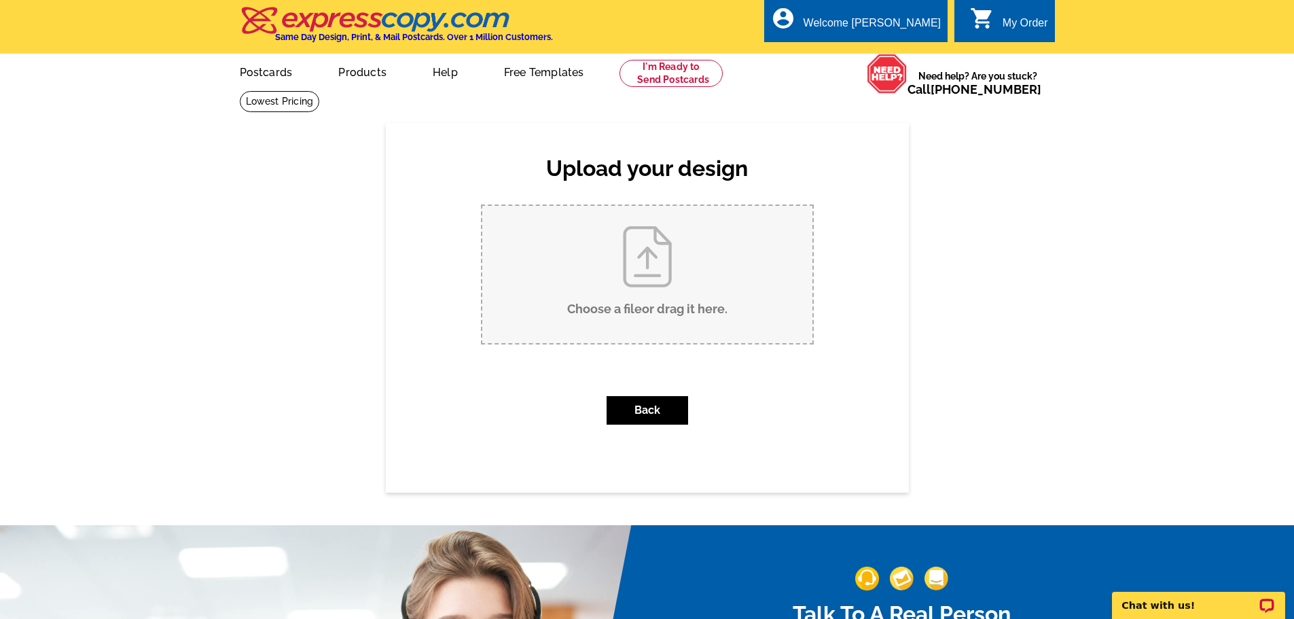
click at [648, 252] on input "Choose a file or drag it here ." at bounding box center [647, 274] width 330 height 137
type input "C:\fakepath\DAVID FRONT PC SMALLER.pdf"
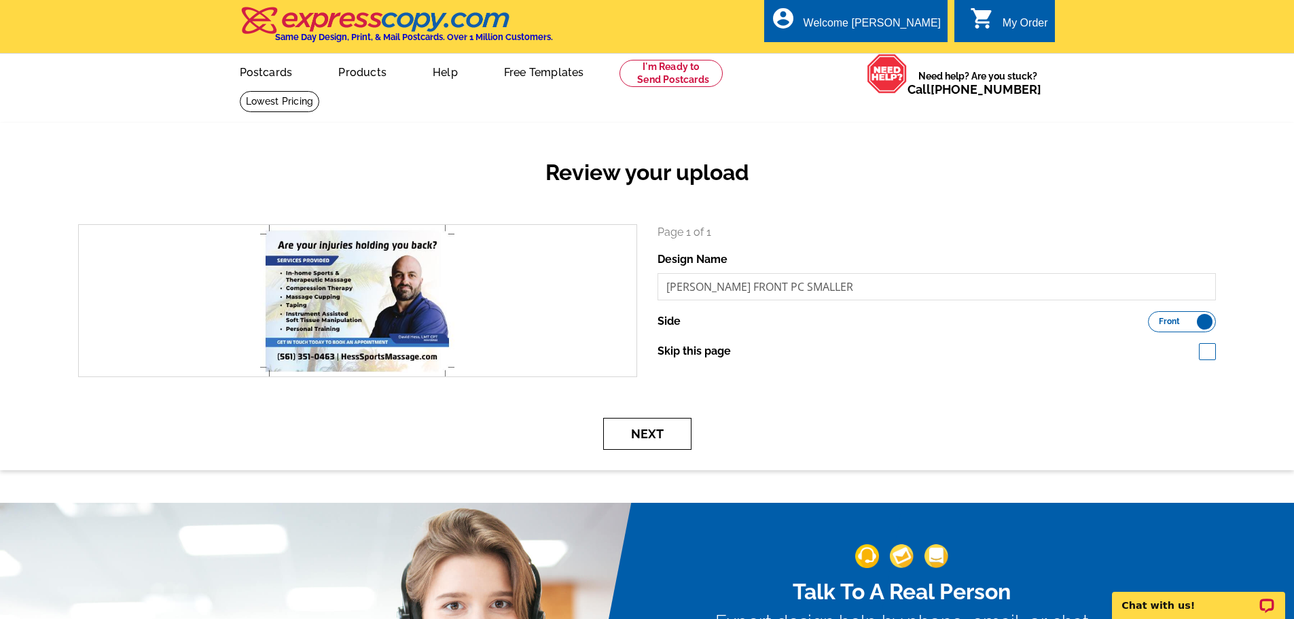
click at [644, 439] on button "Next" at bounding box center [647, 434] width 88 height 32
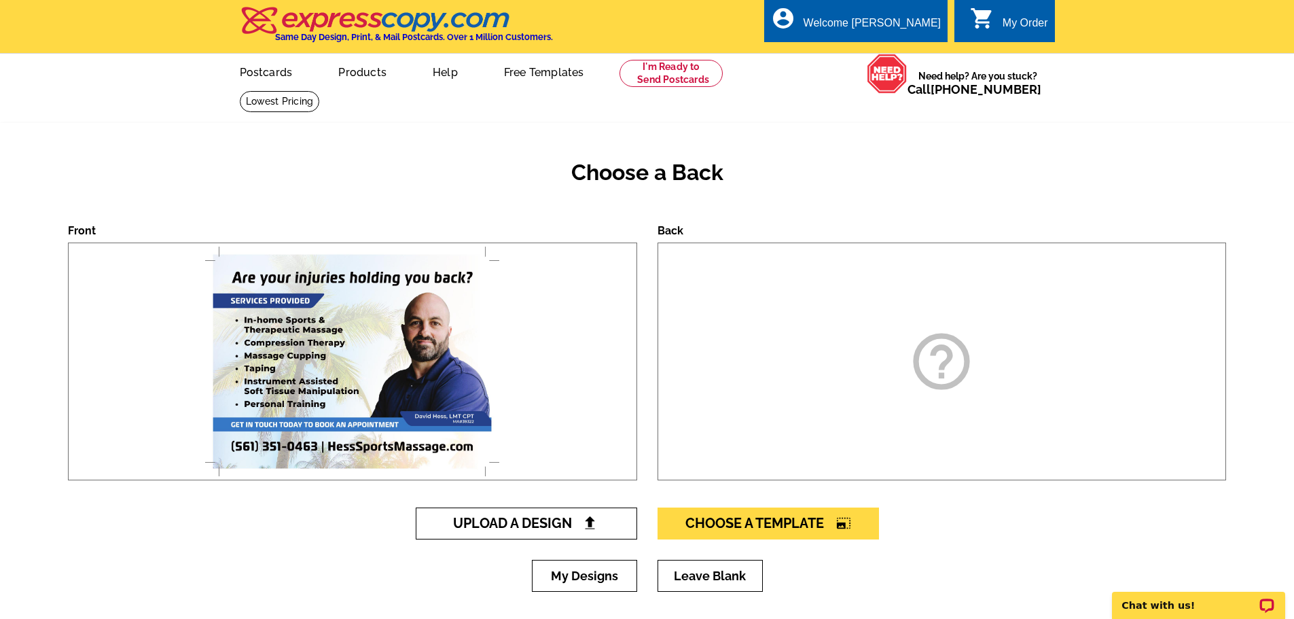
click at [505, 527] on span "Upload A Design" at bounding box center [526, 523] width 146 height 16
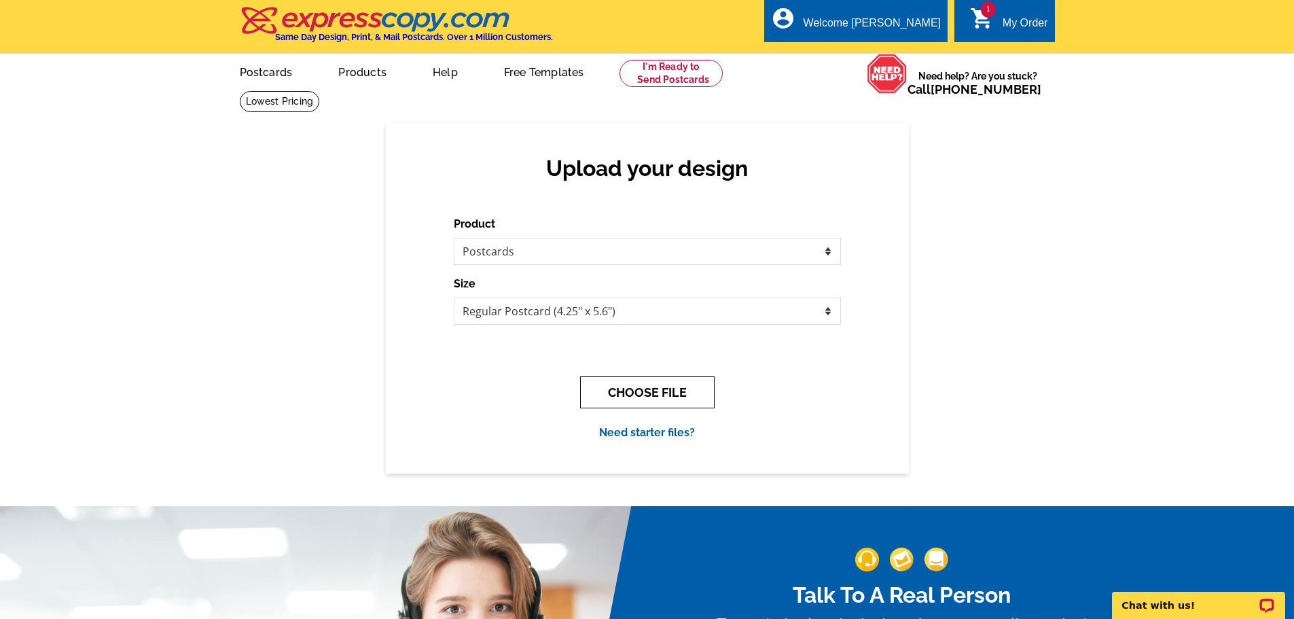
click at [640, 396] on button "CHOOSE FILE" at bounding box center [647, 392] width 134 height 32
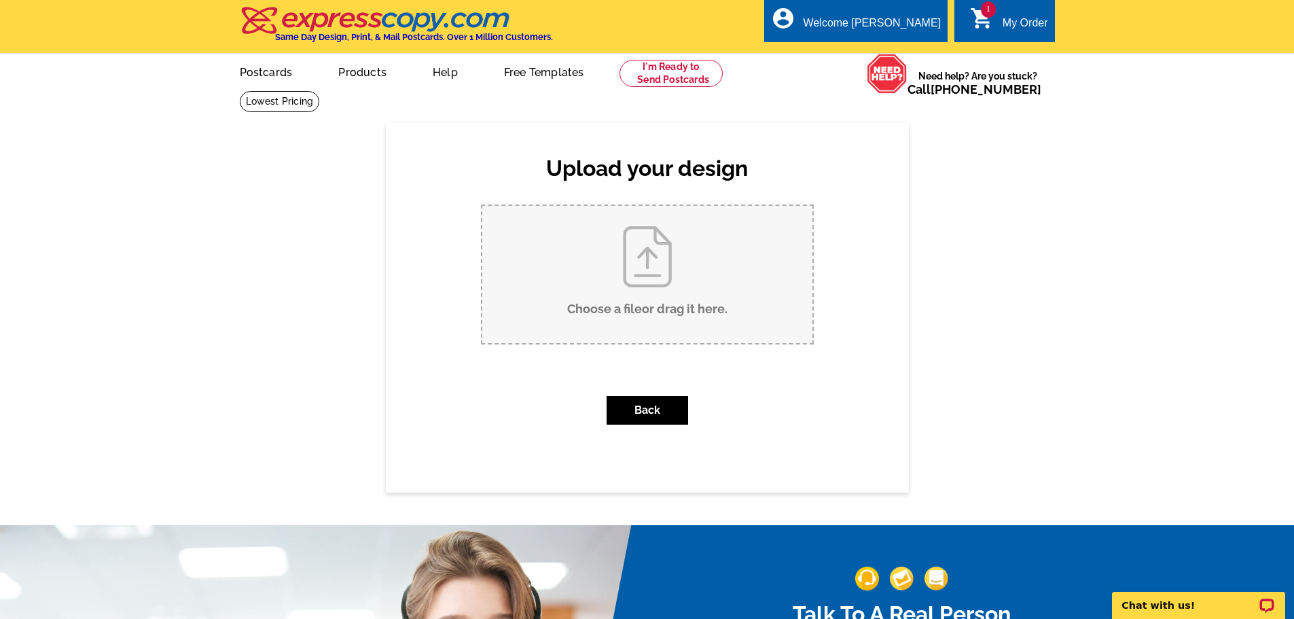
click at [660, 308] on input "Choose a file or drag it here ." at bounding box center [647, 274] width 330 height 137
type input "C:\fakepath\DAVID BACK PC SMALLER.pdf"
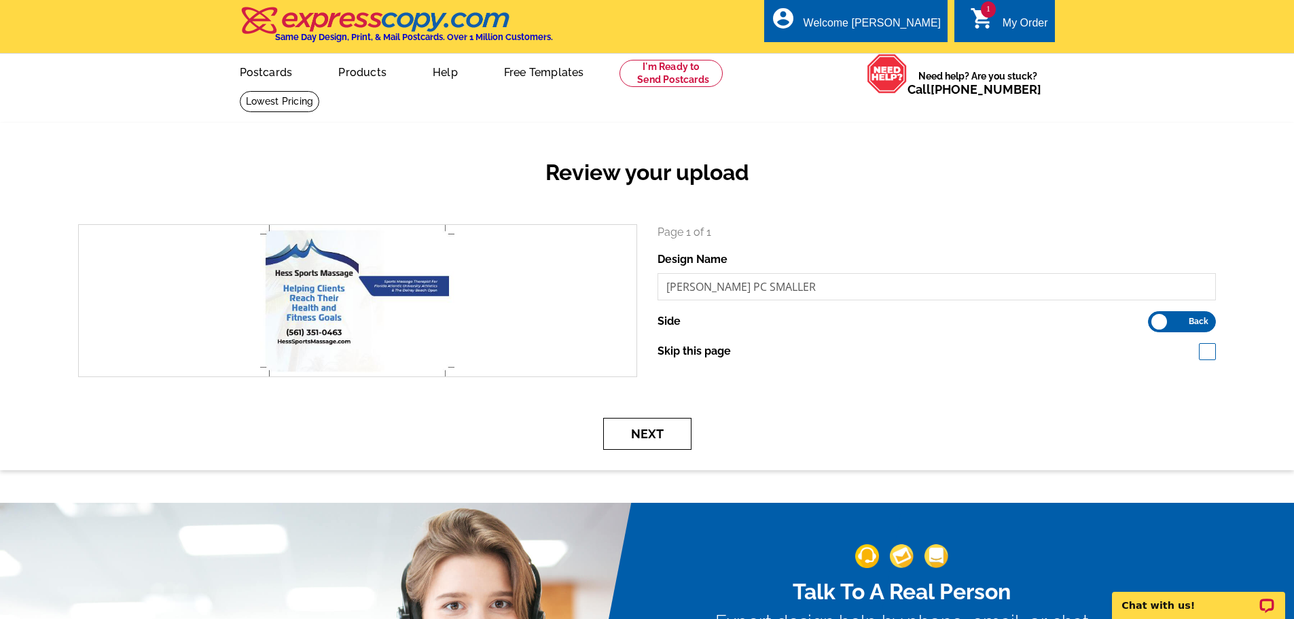
click at [661, 439] on button "Next" at bounding box center [647, 434] width 88 height 32
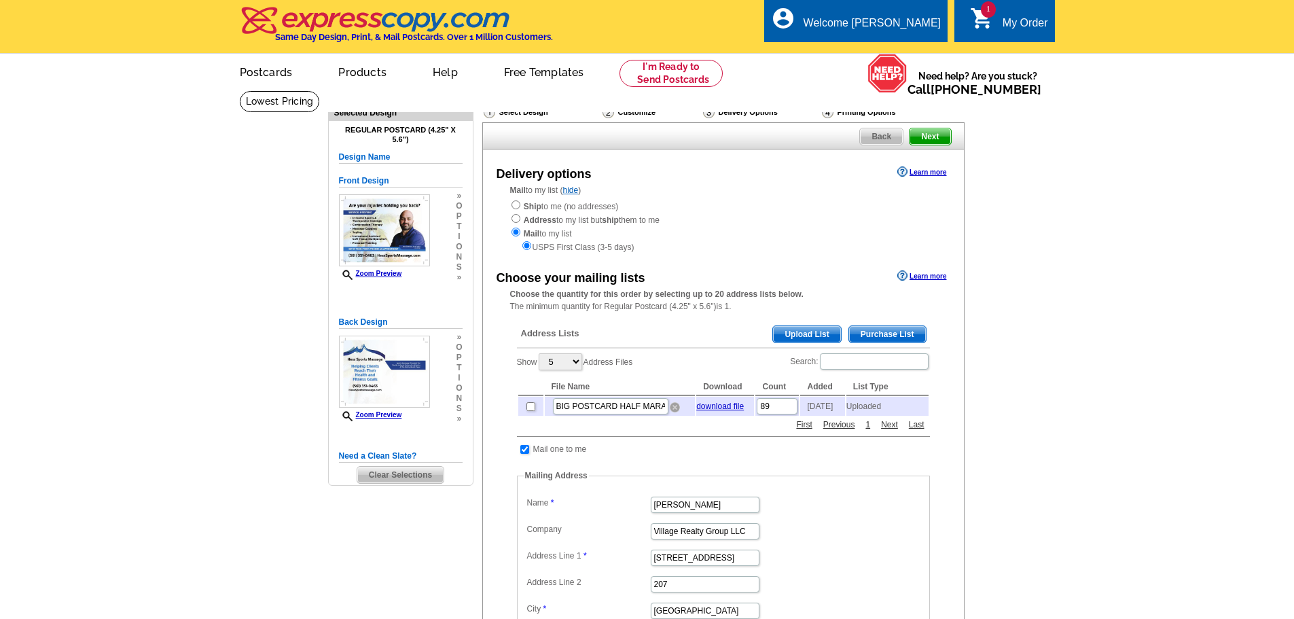
click at [676, 407] on img at bounding box center [675, 407] width 10 height 10
click at [807, 335] on span "Upload List" at bounding box center [806, 334] width 67 height 16
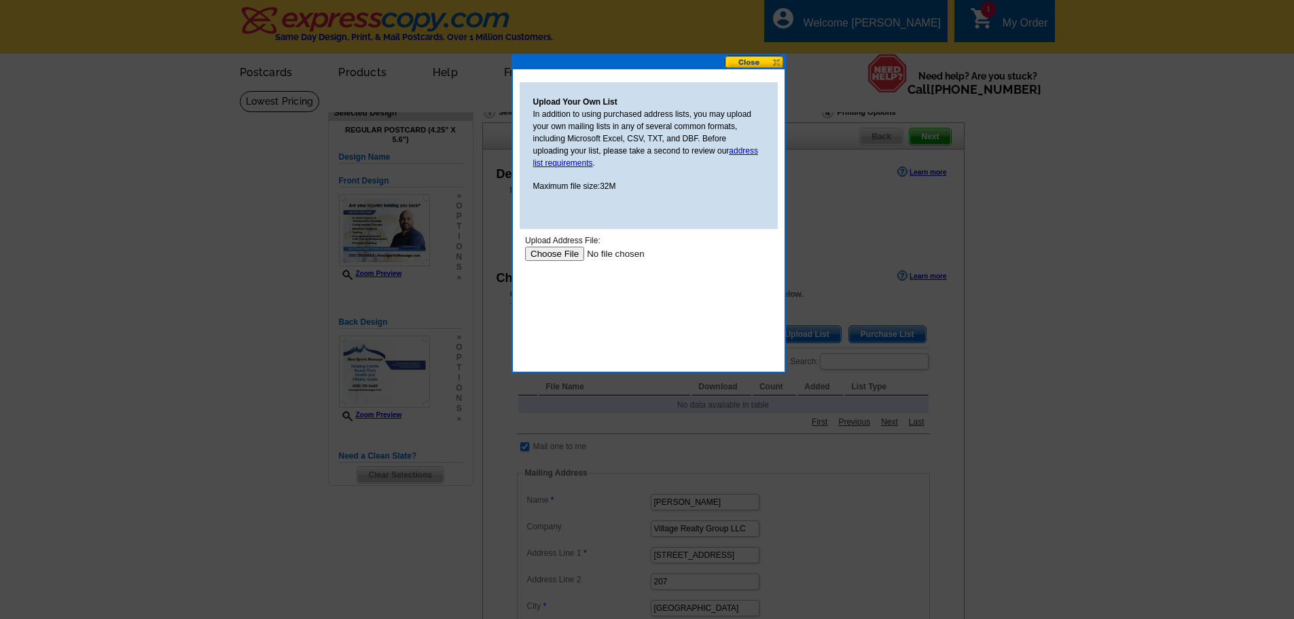
click at [553, 255] on input "file" at bounding box center [610, 253] width 172 height 14
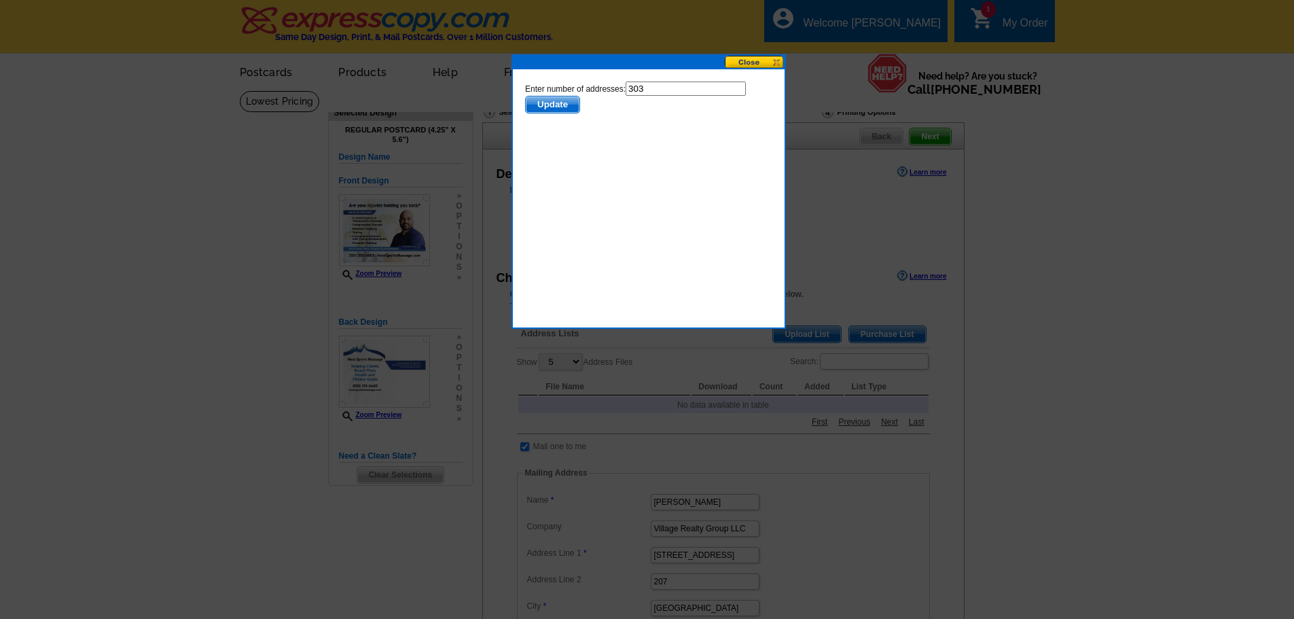
click at [542, 99] on span "Update" at bounding box center [552, 104] width 54 height 16
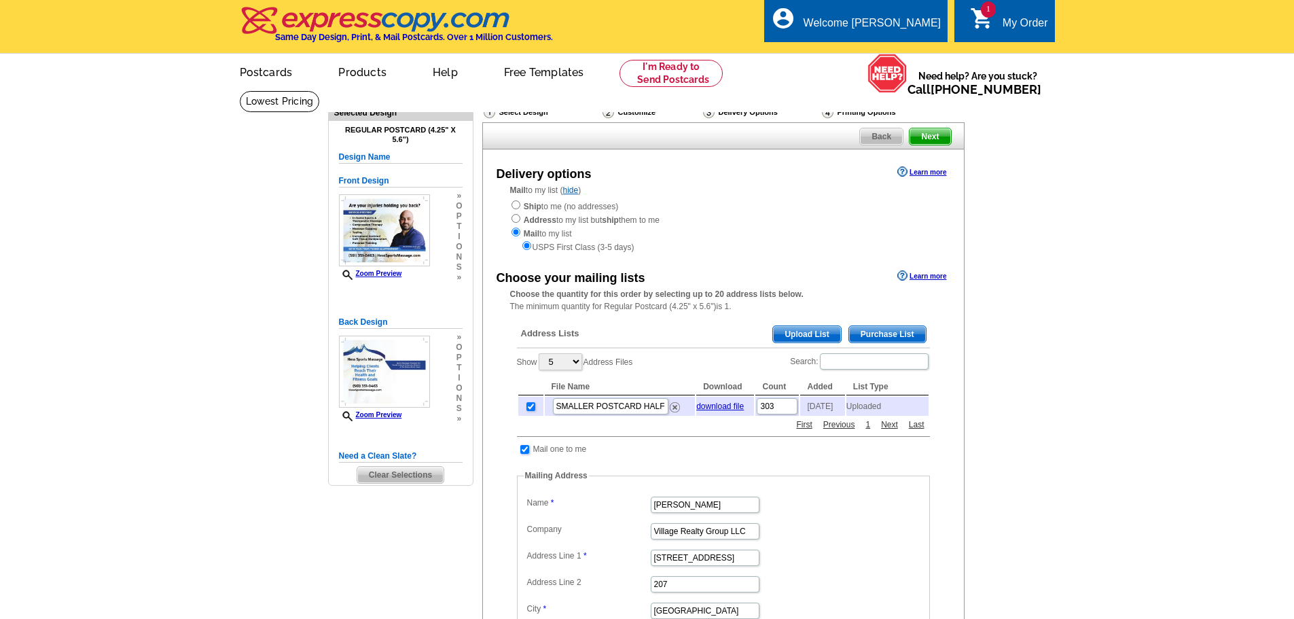
click at [525, 454] on input "checkbox" at bounding box center [524, 449] width 9 height 9
checkbox input "false"
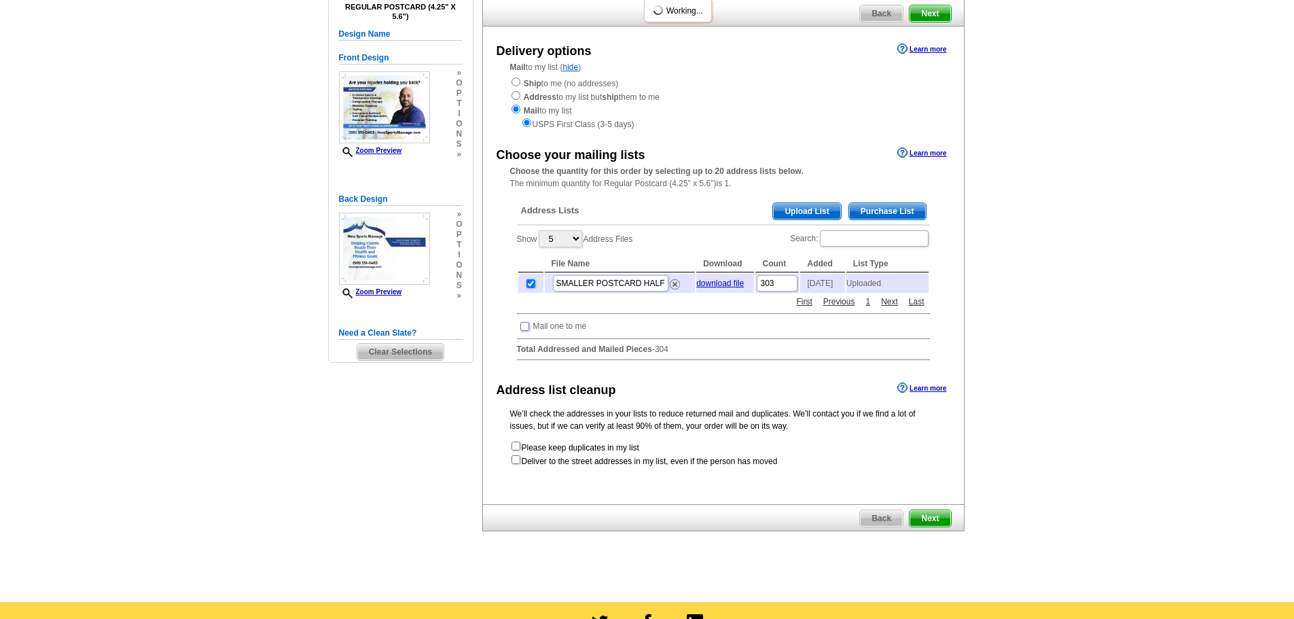
scroll to position [272, 0]
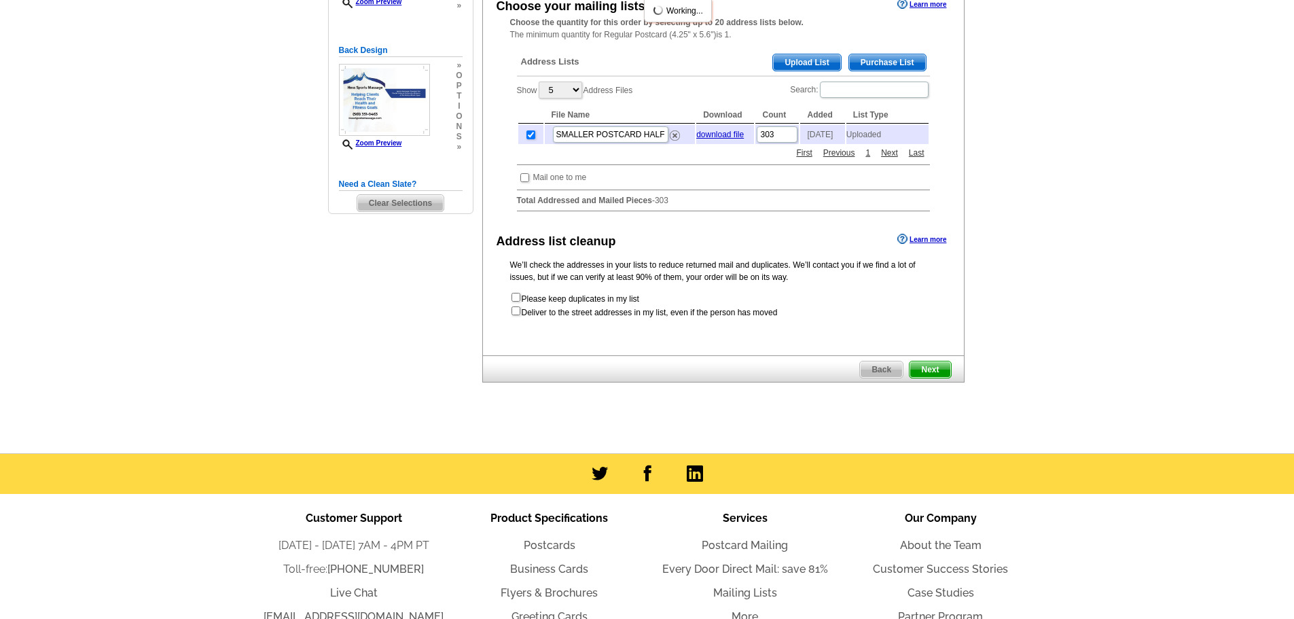
click at [926, 373] on span "Next" at bounding box center [929, 369] width 41 height 16
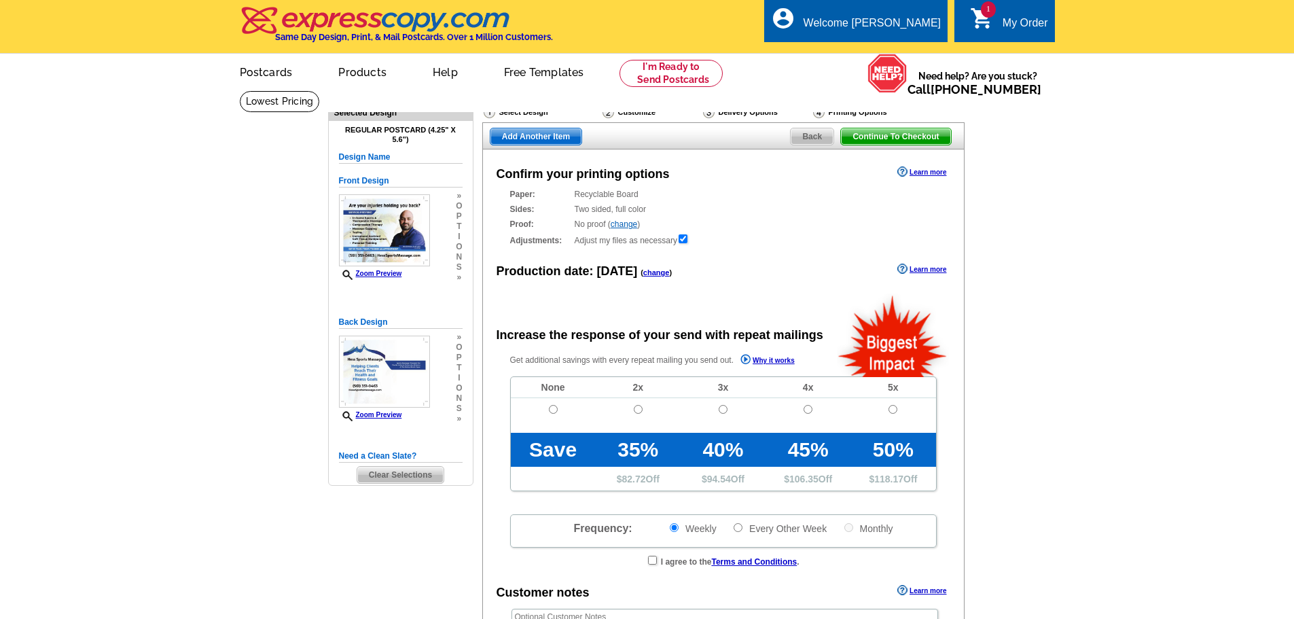
radio input "false"
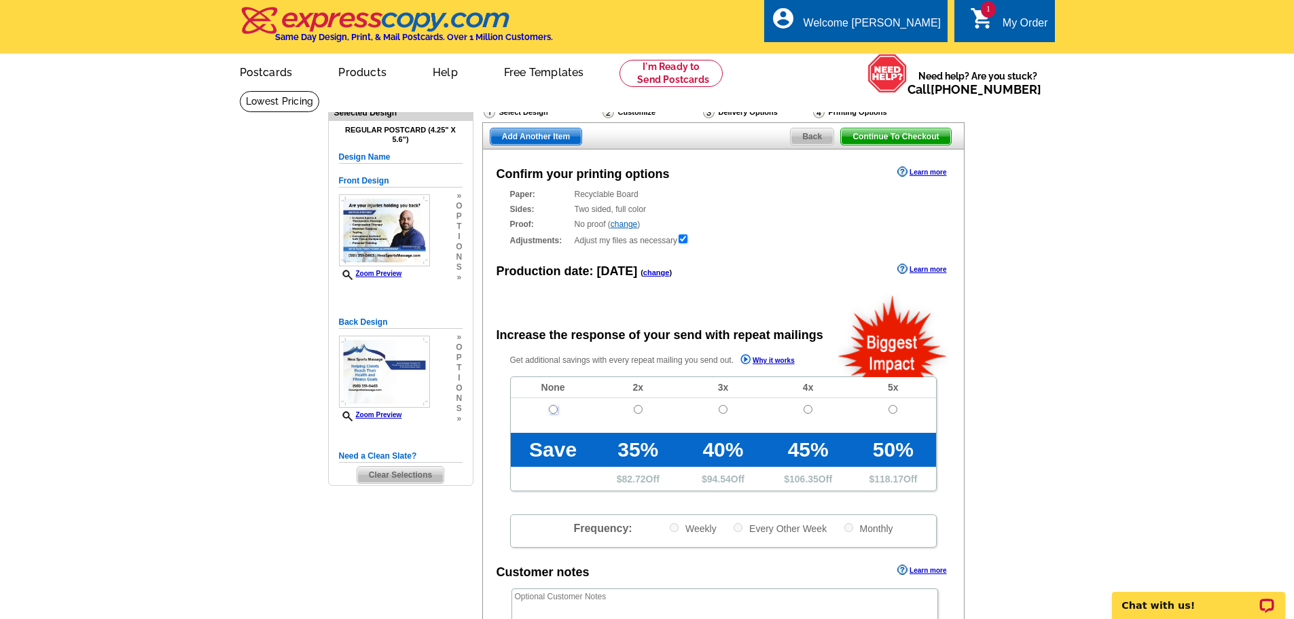
click at [553, 407] on input "radio" at bounding box center [553, 409] width 9 height 9
radio input "true"
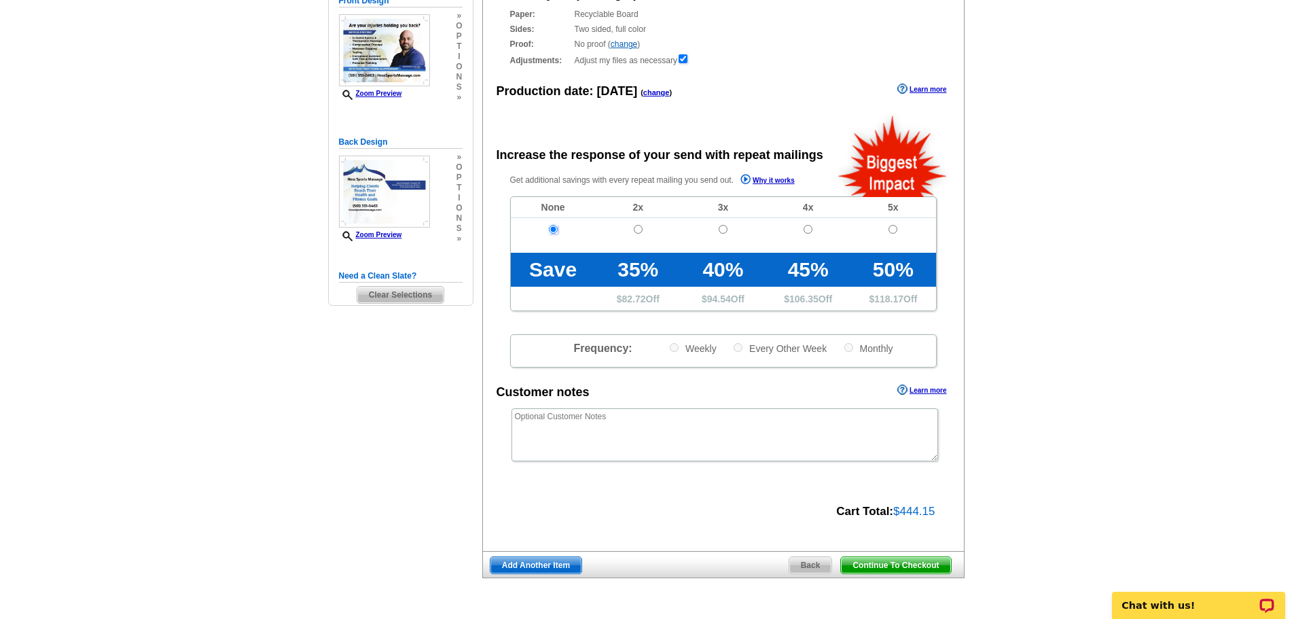
scroll to position [204, 0]
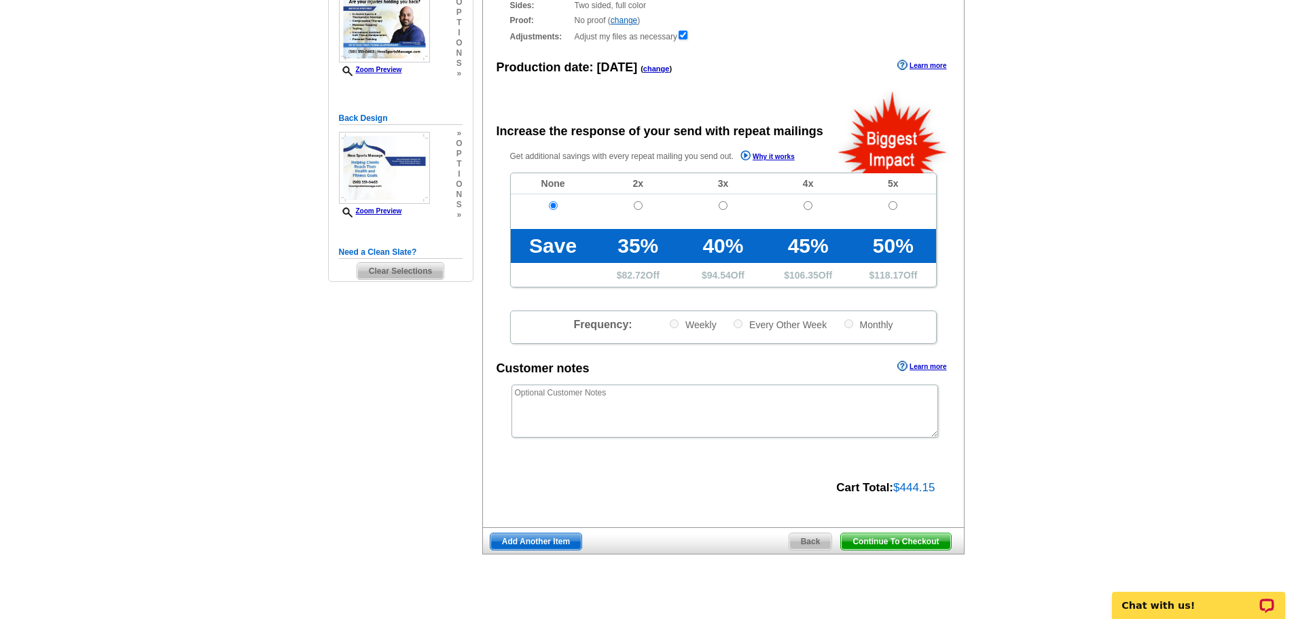
click at [899, 541] on span "Continue To Checkout" at bounding box center [895, 541] width 109 height 16
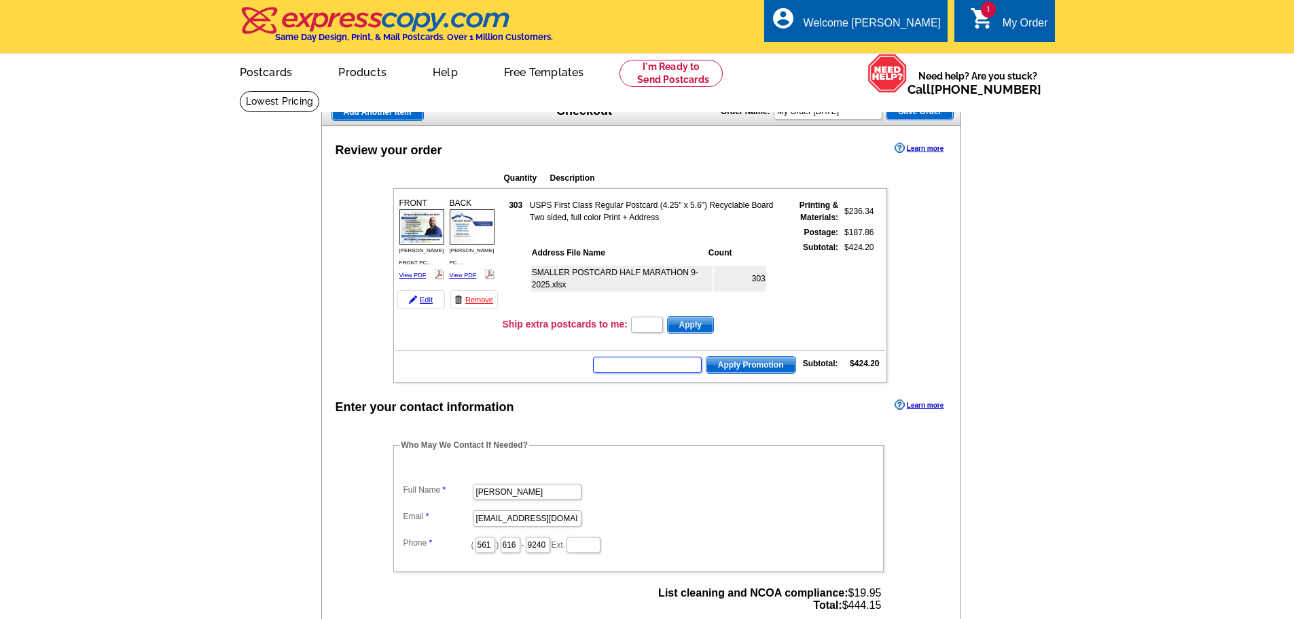
click at [634, 364] on input "text" at bounding box center [647, 365] width 109 height 16
click at [628, 369] on input "text" at bounding box center [647, 365] width 109 height 16
type input "E30"
click at [747, 366] on span "Apply Promotion" at bounding box center [750, 365] width 89 height 16
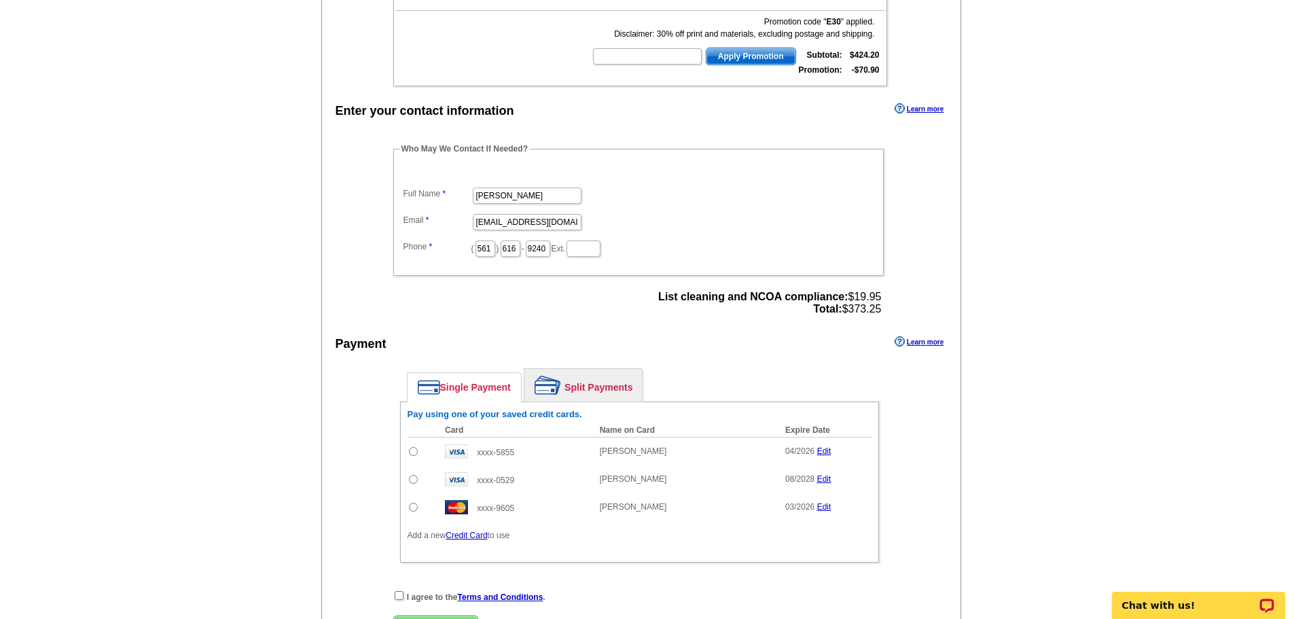
scroll to position [407, 0]
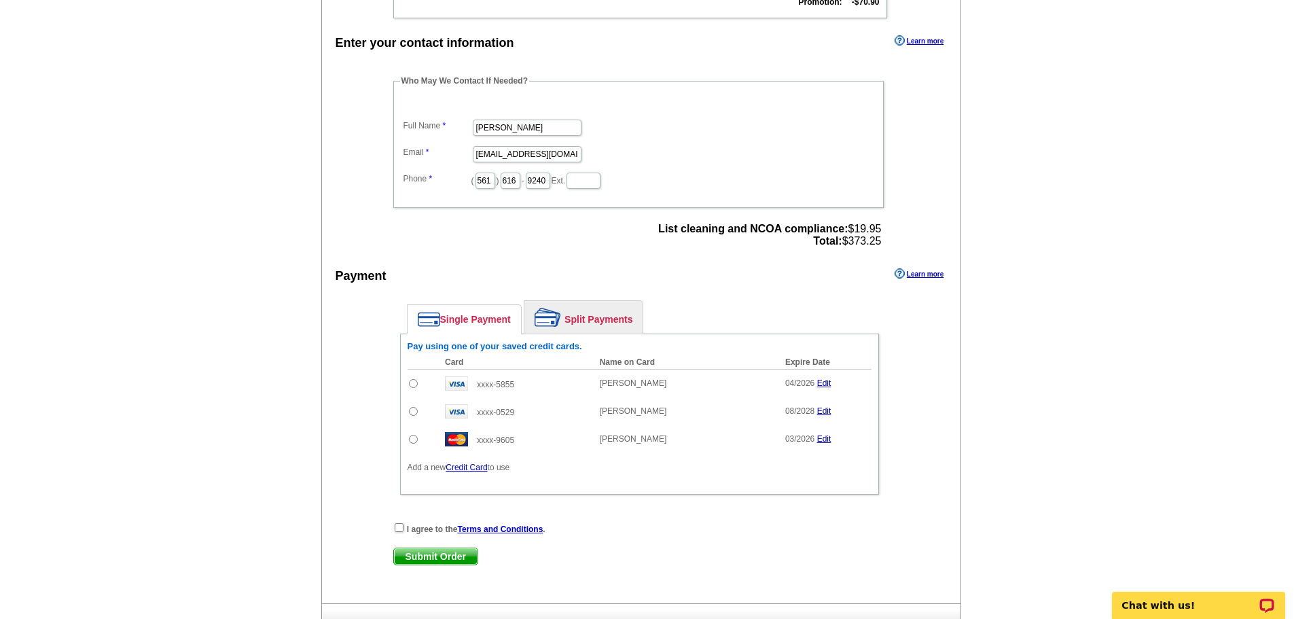
click at [411, 383] on input "radio" at bounding box center [413, 383] width 9 height 9
radio input "true"
click at [396, 526] on input "checkbox" at bounding box center [399, 527] width 9 height 9
checkbox input "true"
click at [425, 562] on span "Submit Order" at bounding box center [436, 556] width 84 height 16
